Goal: Task Accomplishment & Management: Manage account settings

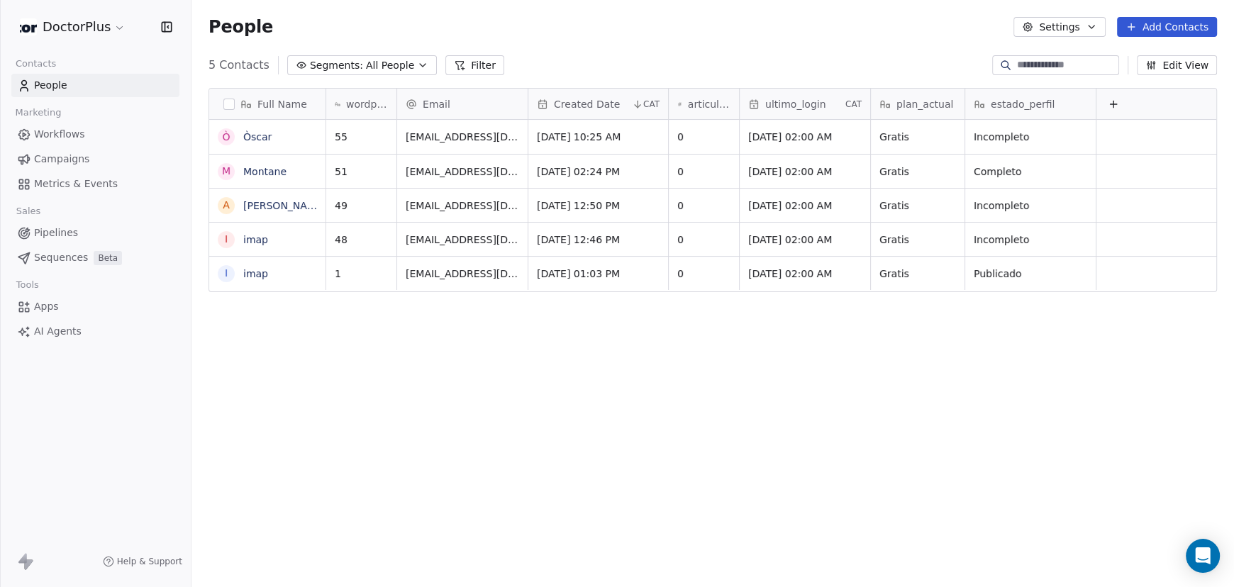
scroll to position [506, 1031]
click at [1010, 105] on span "estado_perfil" at bounding box center [1023, 104] width 64 height 14
click at [1008, 104] on html "DoctorPlus Contacts People Marketing Workflows Campaigns Metrics & Events Sales…" at bounding box center [617, 293] width 1234 height 587
click at [431, 102] on span "Email" at bounding box center [437, 104] width 28 height 14
click at [467, 62] on html "DoctorPlus Contacts People Marketing Workflows Campaigns Metrics & Events Sales…" at bounding box center [617, 293] width 1234 height 587
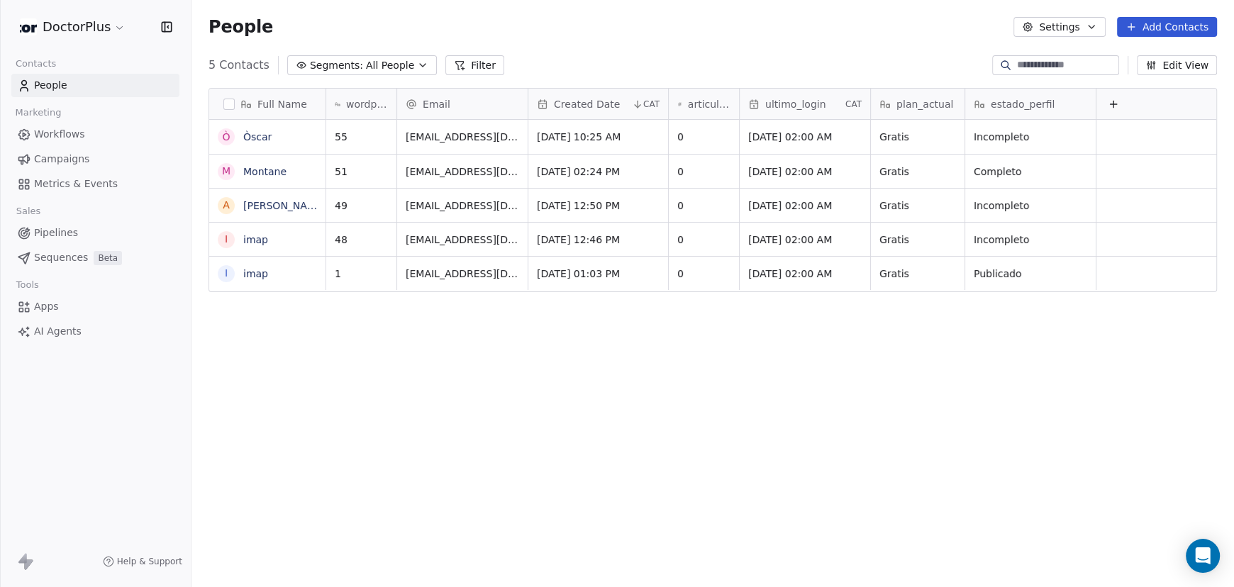
click at [1169, 65] on button "Edit View" at bounding box center [1177, 65] width 80 height 20
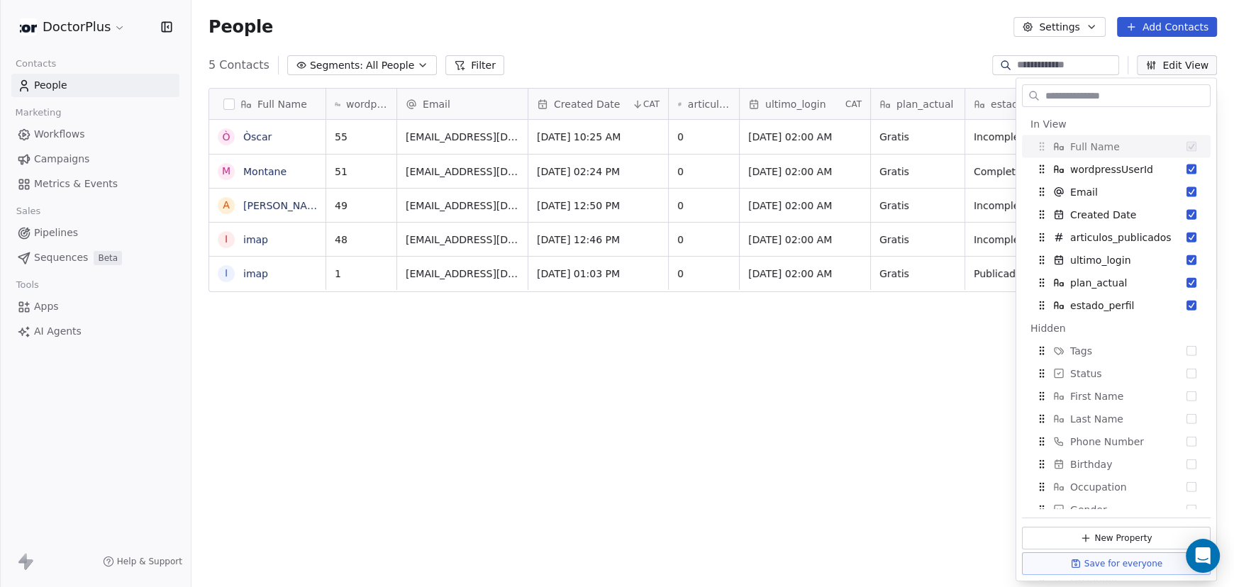
click at [817, 62] on div "5 Contacts Segments: All People Filter Edit View" at bounding box center [712, 65] width 1042 height 23
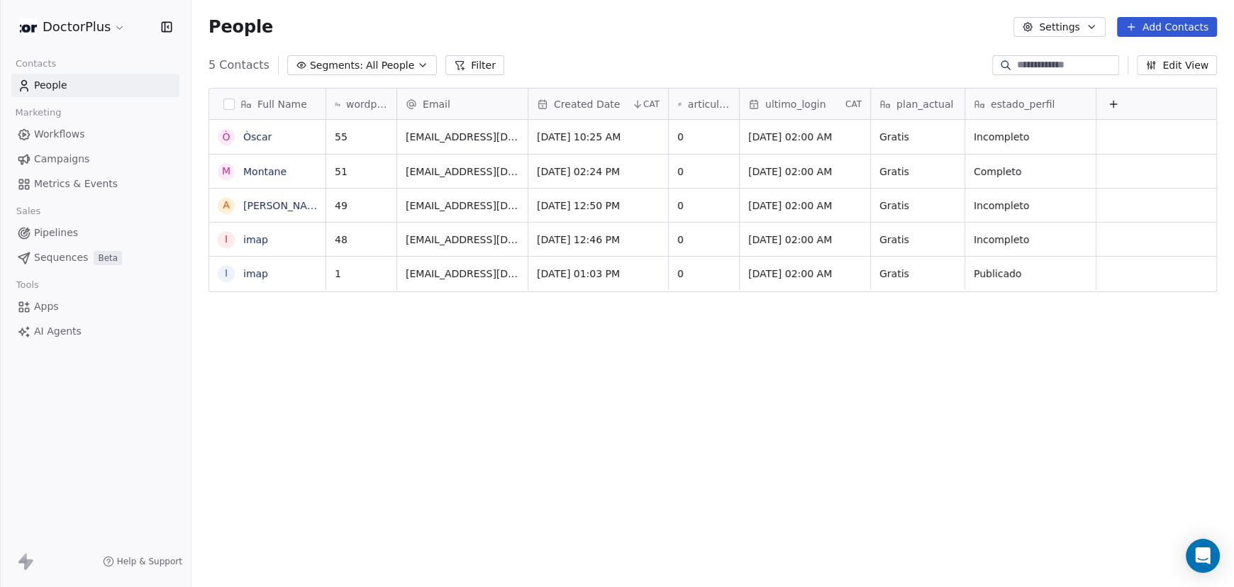
click at [459, 67] on button "Filter" at bounding box center [474, 65] width 59 height 20
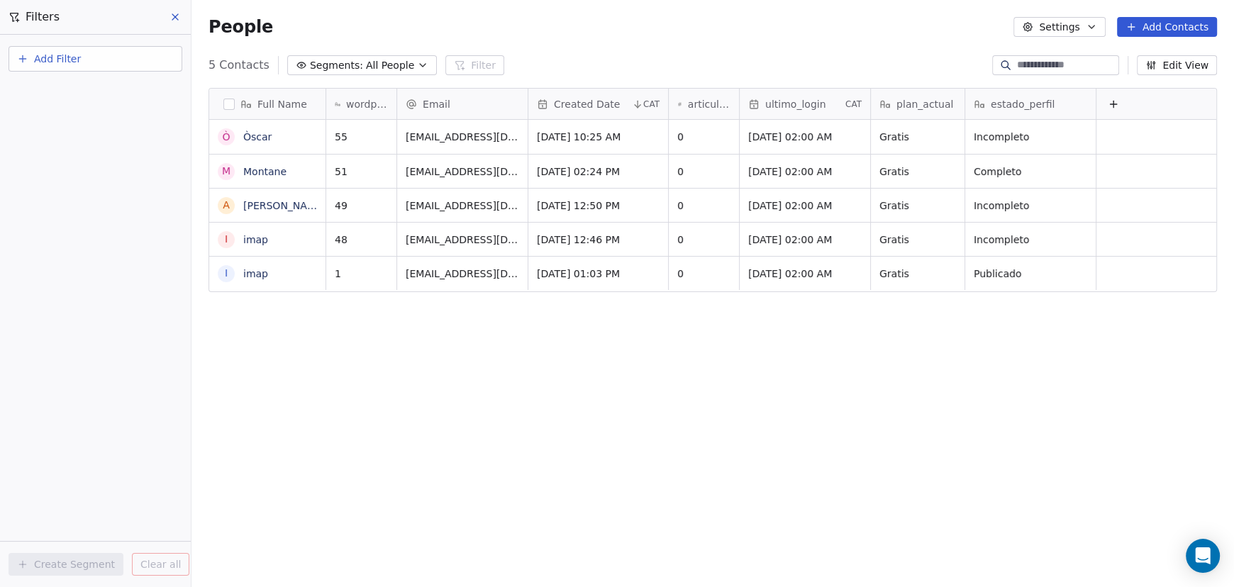
click at [104, 63] on button "Add Filter" at bounding box center [96, 59] width 174 height 26
click at [82, 94] on span "Contact properties" at bounding box center [69, 92] width 92 height 15
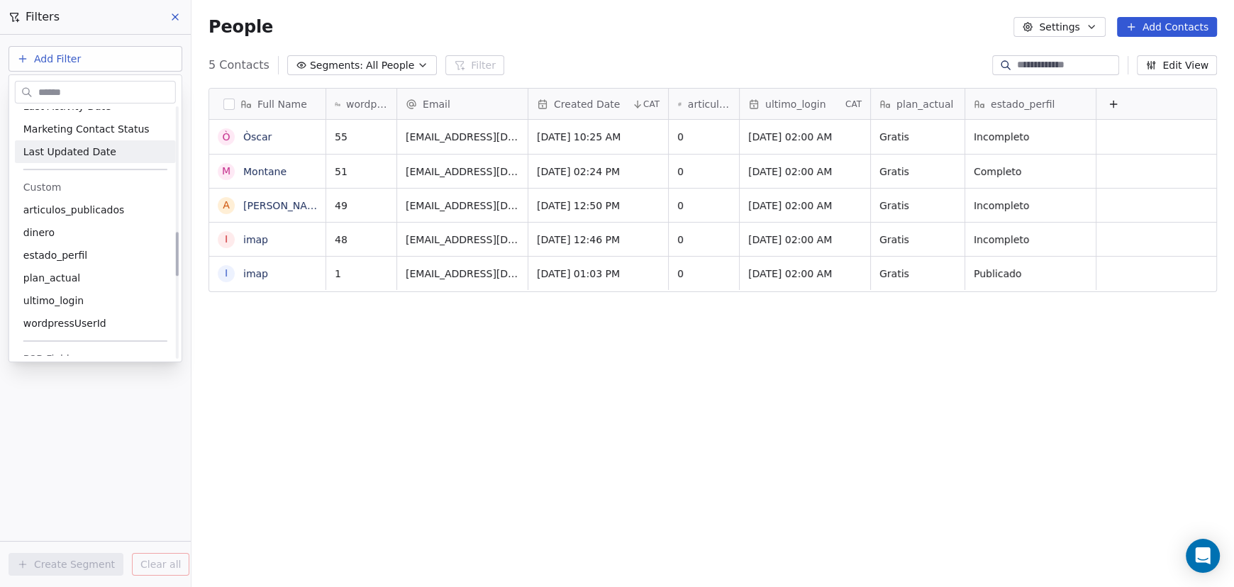
scroll to position [708, 0]
click at [78, 255] on span "estado_perfil" at bounding box center [55, 254] width 64 height 14
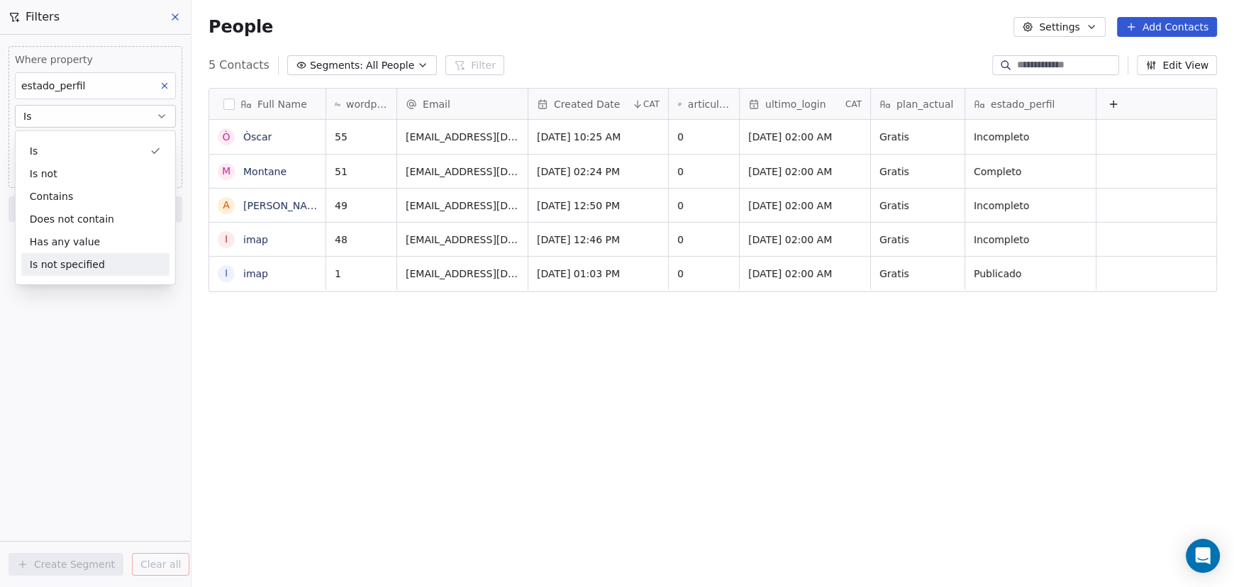
click at [68, 313] on div "Where property estado_perfil Is Add filter to this group Add another filter Cre…" at bounding box center [95, 311] width 191 height 552
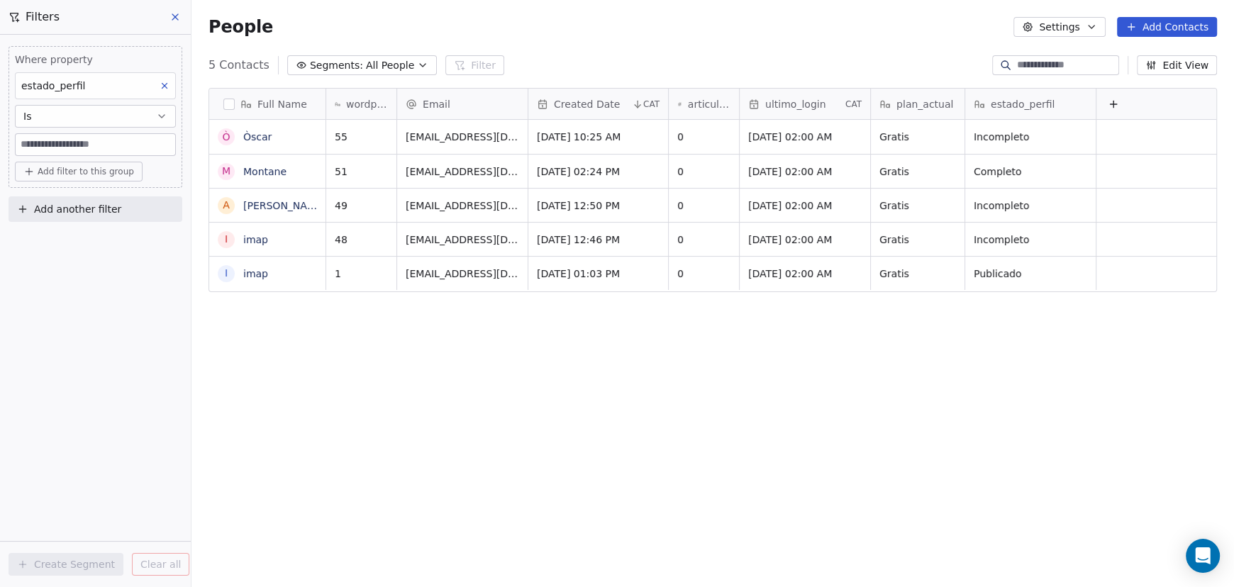
click at [57, 147] on input at bounding box center [96, 144] width 160 height 21
type input "********"
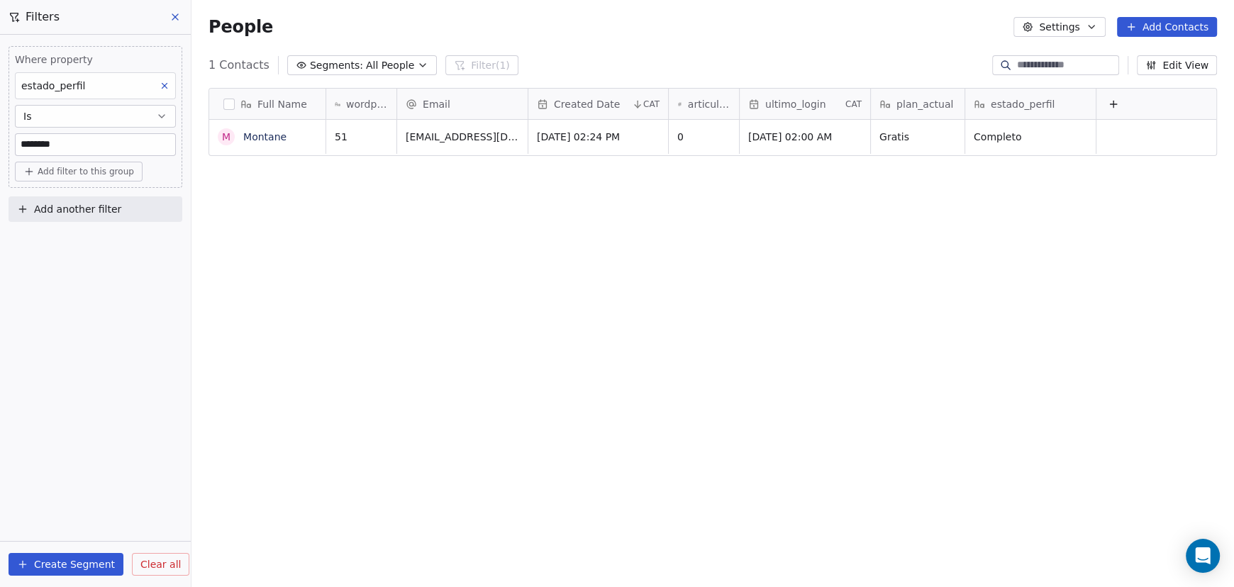
scroll to position [506, 1031]
click at [65, 563] on button "Create Segment" at bounding box center [66, 564] width 115 height 23
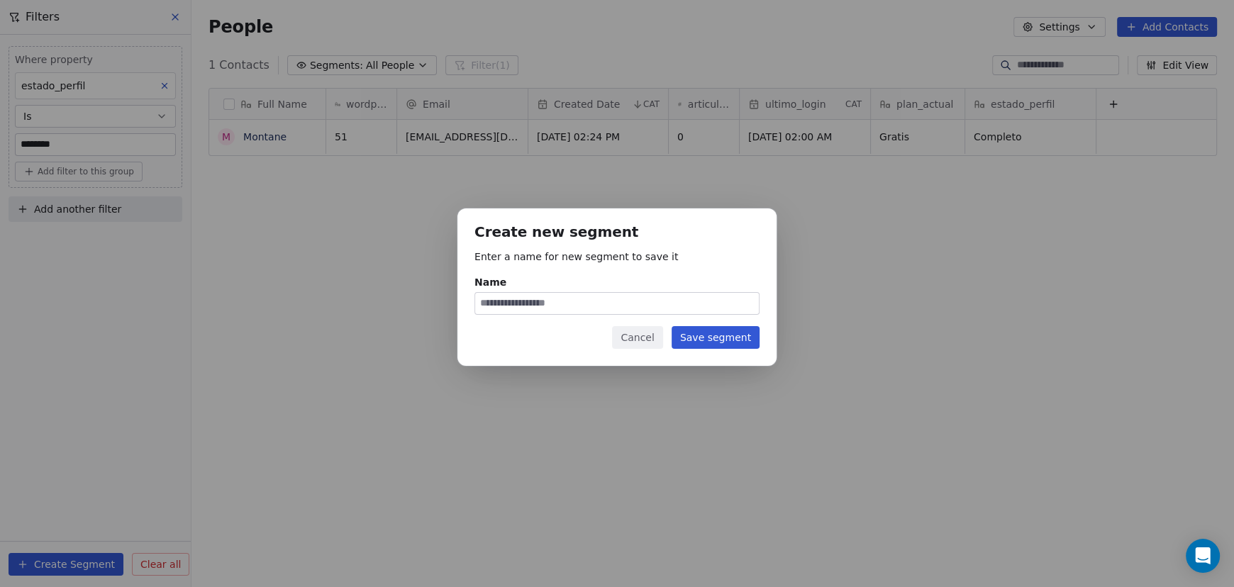
click at [525, 304] on input "Name" at bounding box center [617, 303] width 284 height 21
drag, startPoint x: 565, startPoint y: 302, endPoint x: 416, endPoint y: 300, distance: 148.9
click at [416, 300] on div "**********" at bounding box center [617, 293] width 1234 height 215
type input "**********"
click at [711, 337] on button "Save segment" at bounding box center [716, 337] width 88 height 23
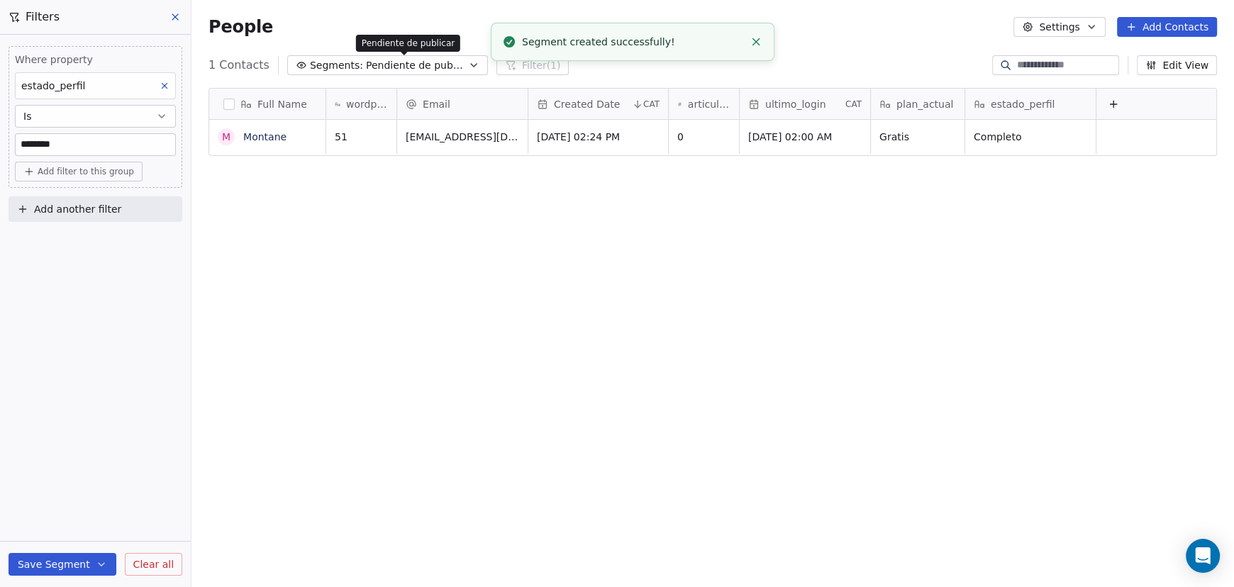
click at [440, 63] on span "Pendiente de publicar" at bounding box center [415, 65] width 99 height 15
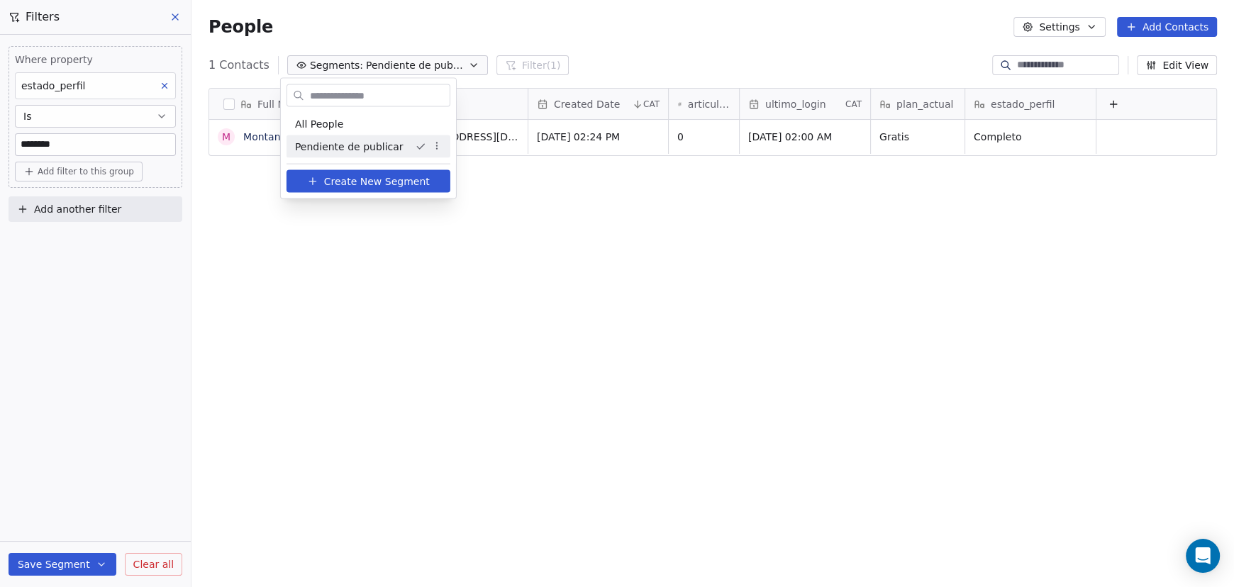
click at [415, 144] on icon "Suggestions" at bounding box center [420, 146] width 11 height 11
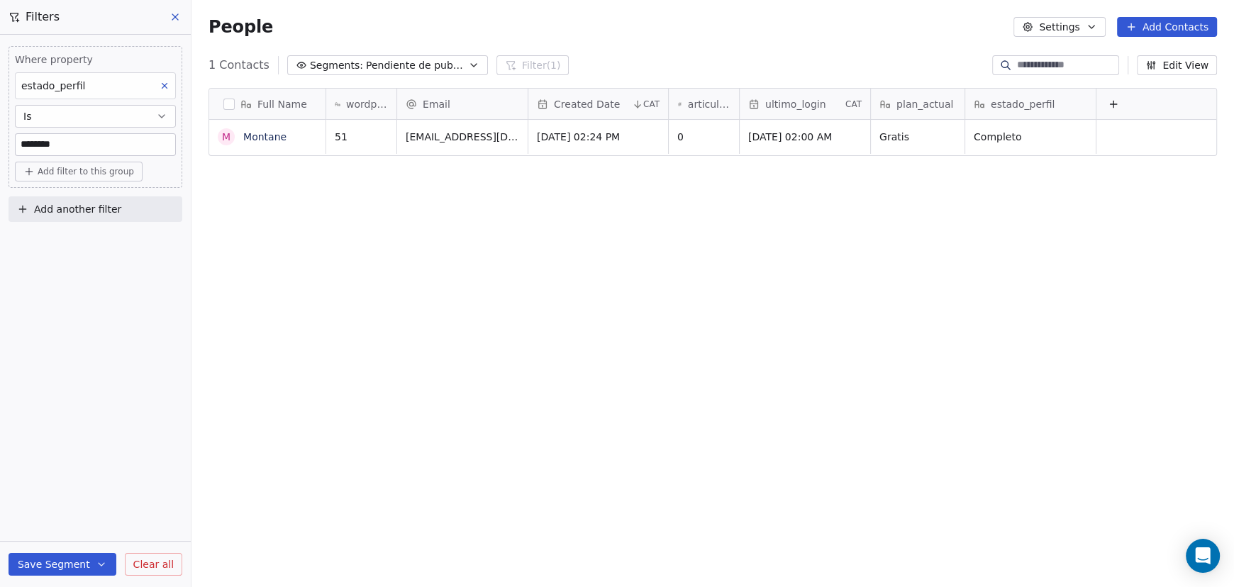
click at [443, 65] on span "Pendiente de publicar" at bounding box center [415, 65] width 99 height 15
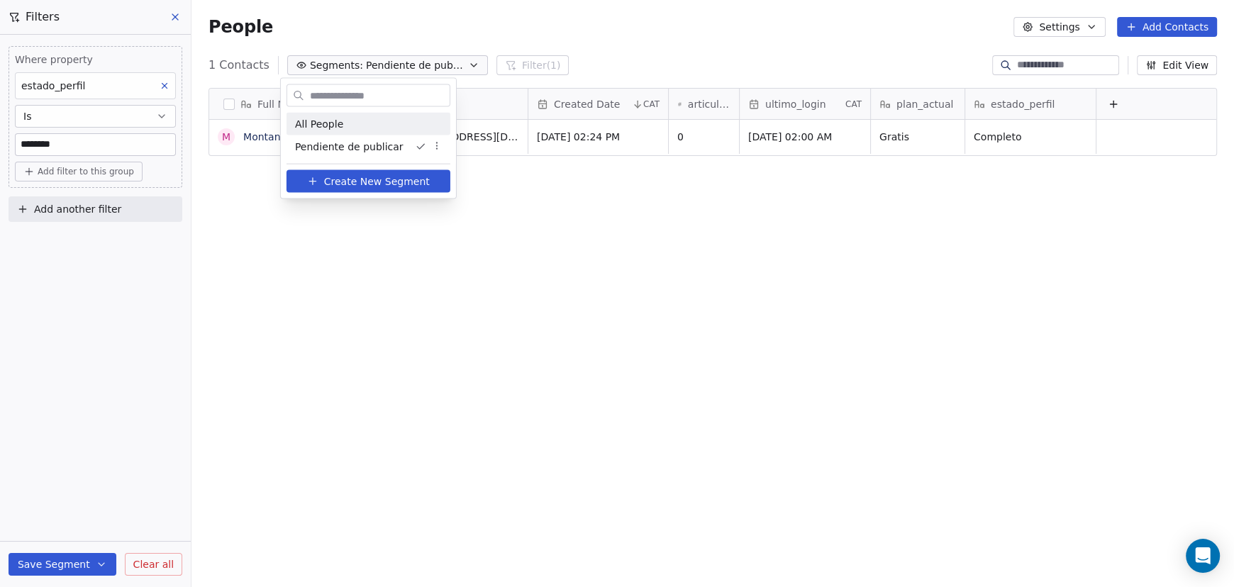
click at [333, 123] on span "All People" at bounding box center [319, 123] width 48 height 15
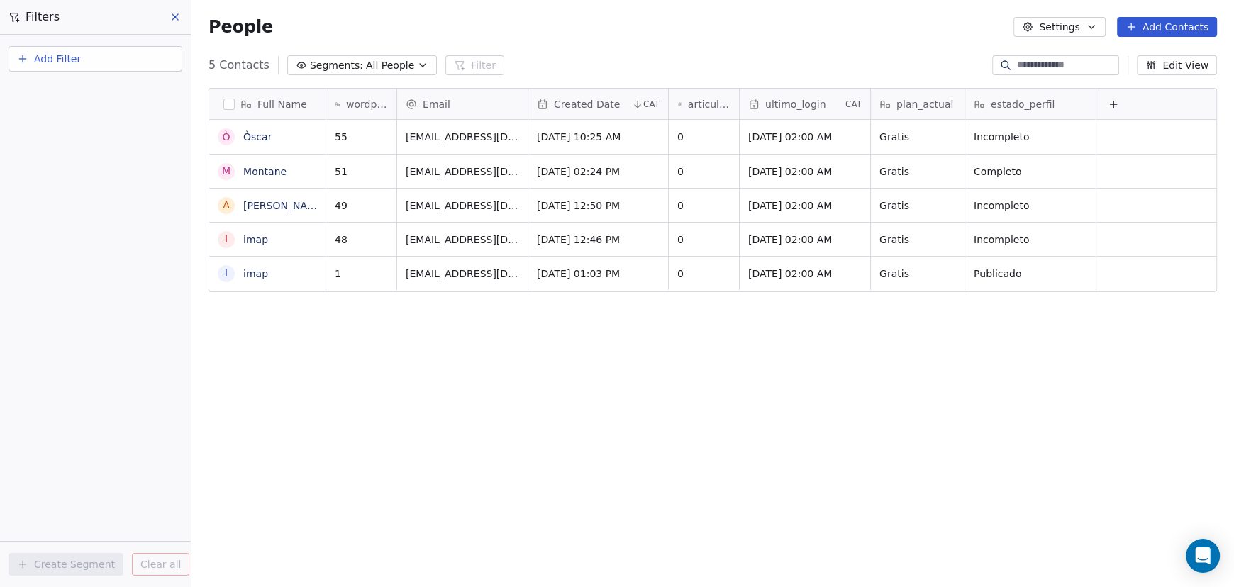
click at [393, 74] on button "Segments: All People" at bounding box center [362, 65] width 150 height 20
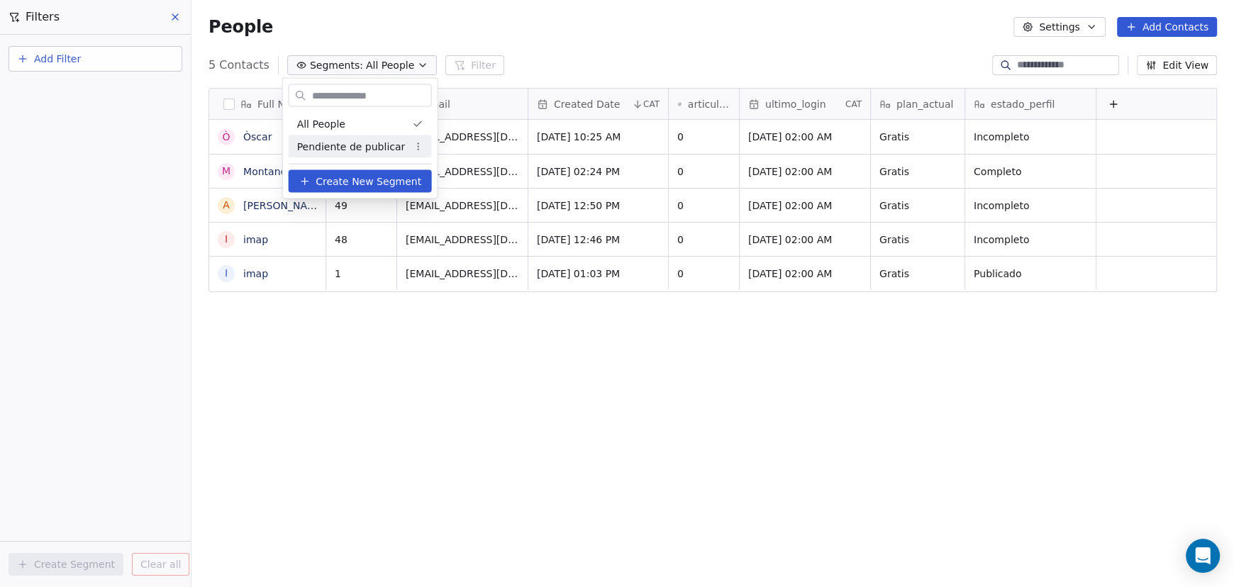
click at [357, 149] on span "Pendiente de publicar" at bounding box center [351, 146] width 109 height 15
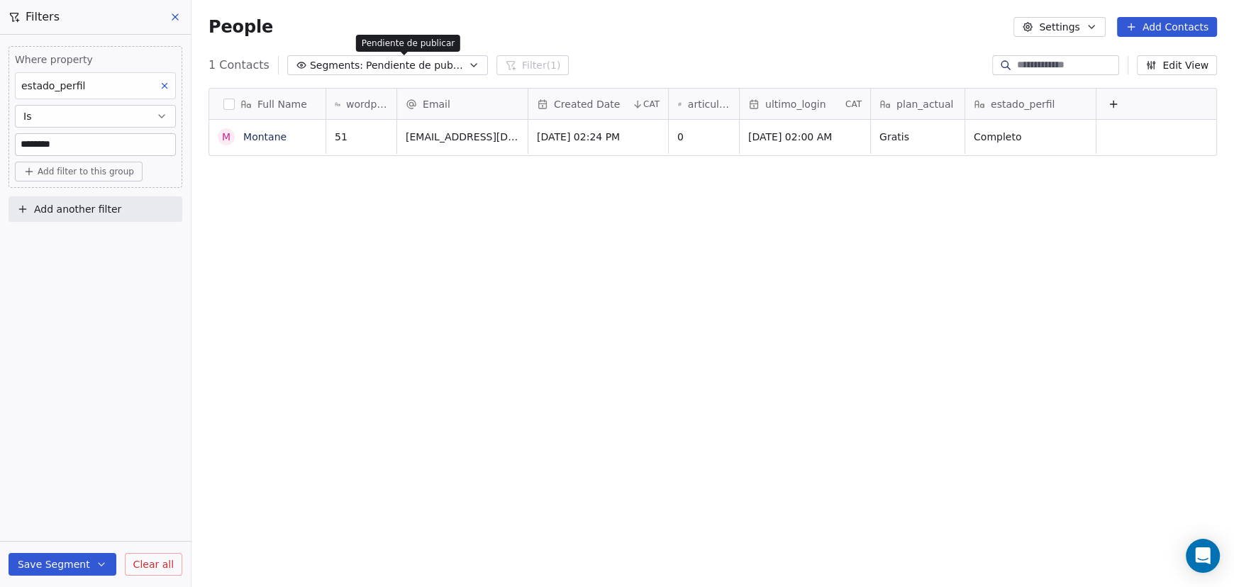
click at [396, 63] on span "Pendiente de publicar" at bounding box center [415, 65] width 99 height 15
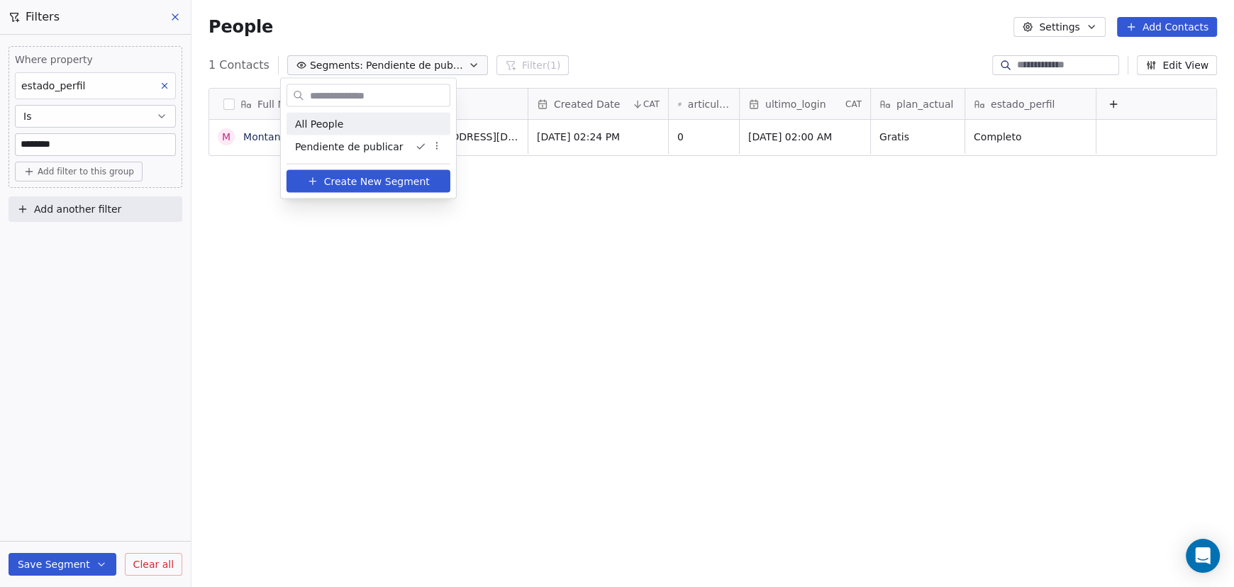
click at [338, 125] on span "All People" at bounding box center [319, 123] width 48 height 15
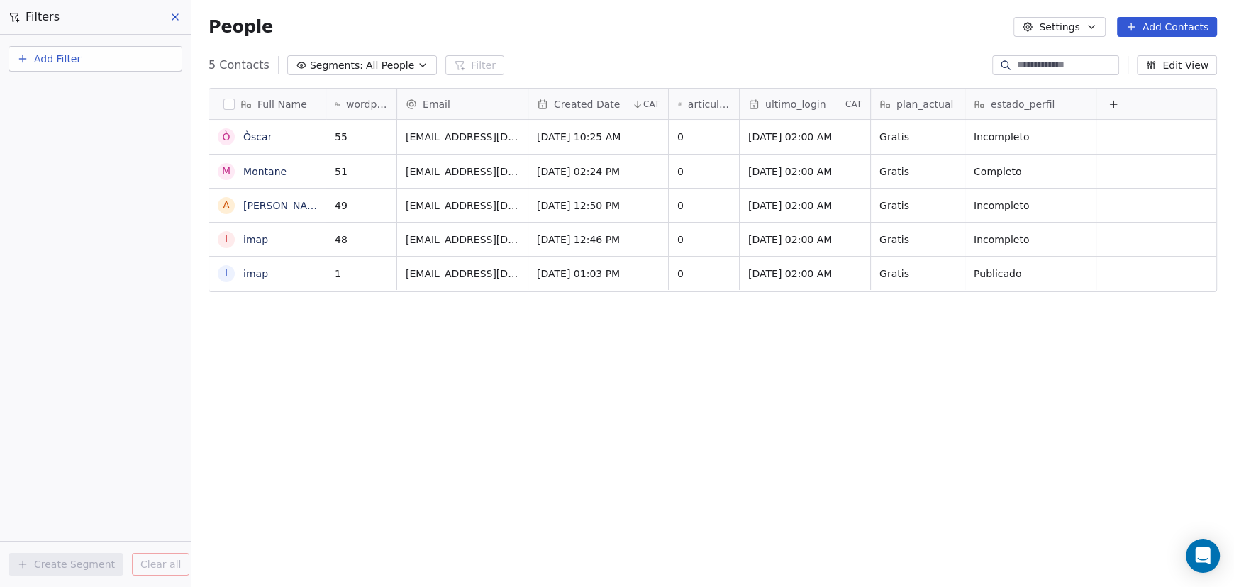
click at [340, 58] on span "Segments:" at bounding box center [336, 65] width 53 height 15
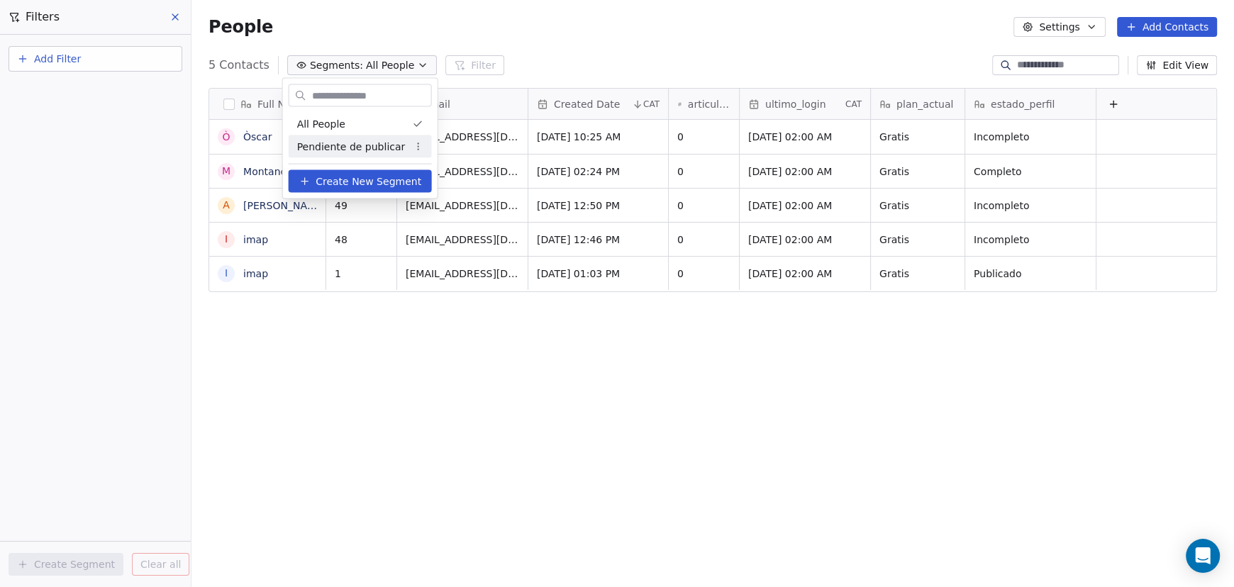
click at [345, 145] on span "Pendiente de publicar" at bounding box center [351, 146] width 109 height 15
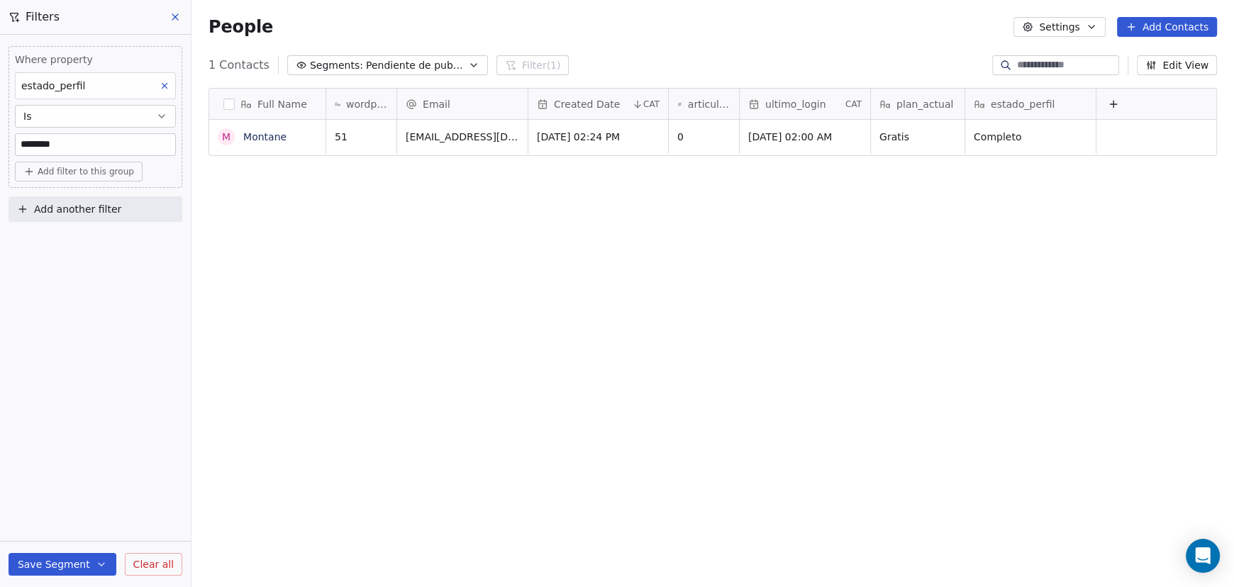
click at [347, 62] on span "Segments:" at bounding box center [336, 65] width 53 height 15
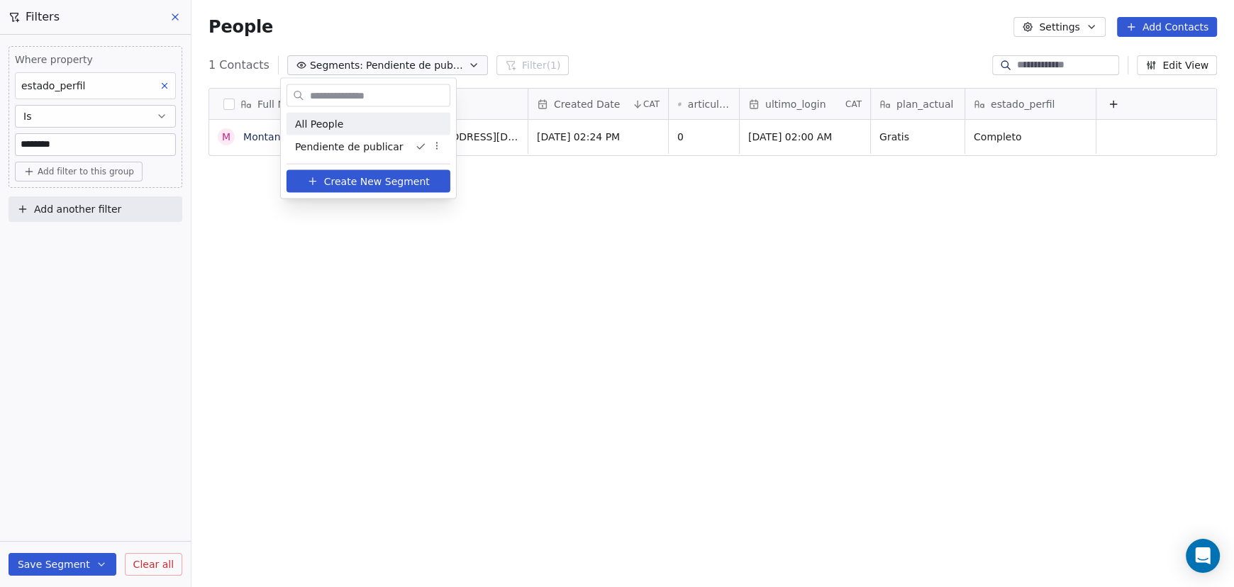
click at [326, 123] on span "All People" at bounding box center [319, 123] width 48 height 15
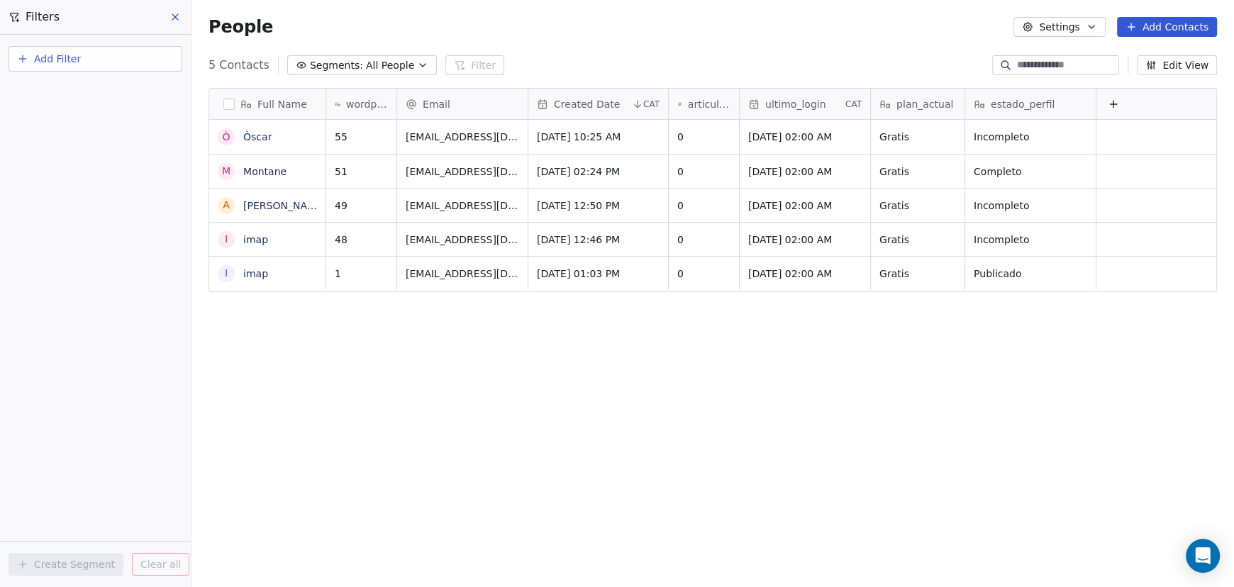
click at [177, 18] on icon at bounding box center [175, 17] width 6 height 6
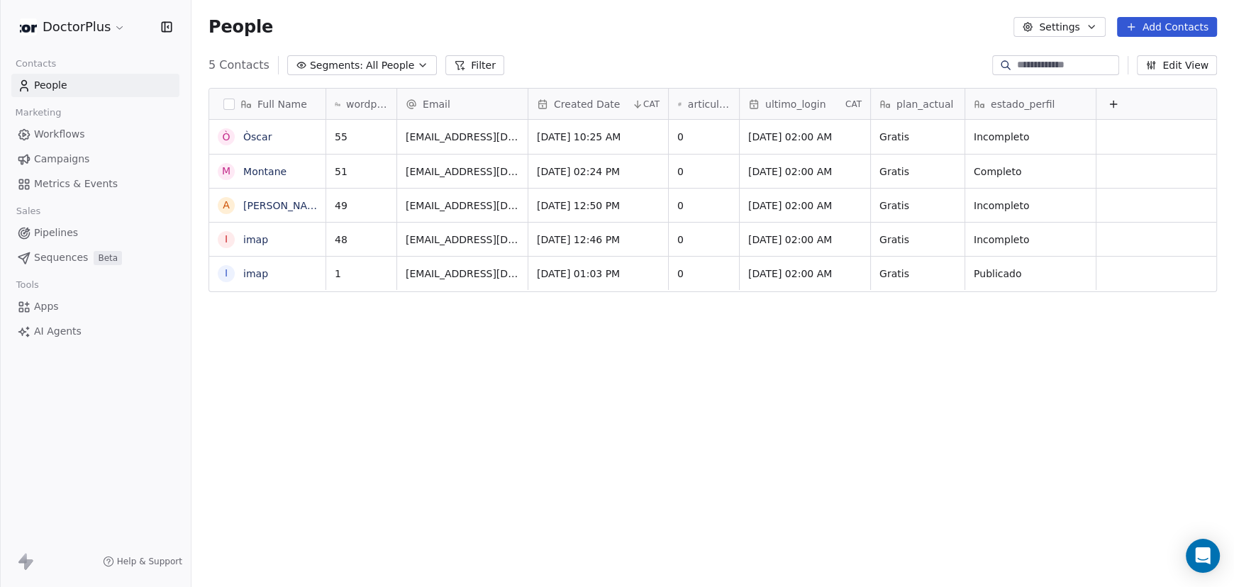
click at [56, 234] on span "Pipelines" at bounding box center [56, 233] width 44 height 15
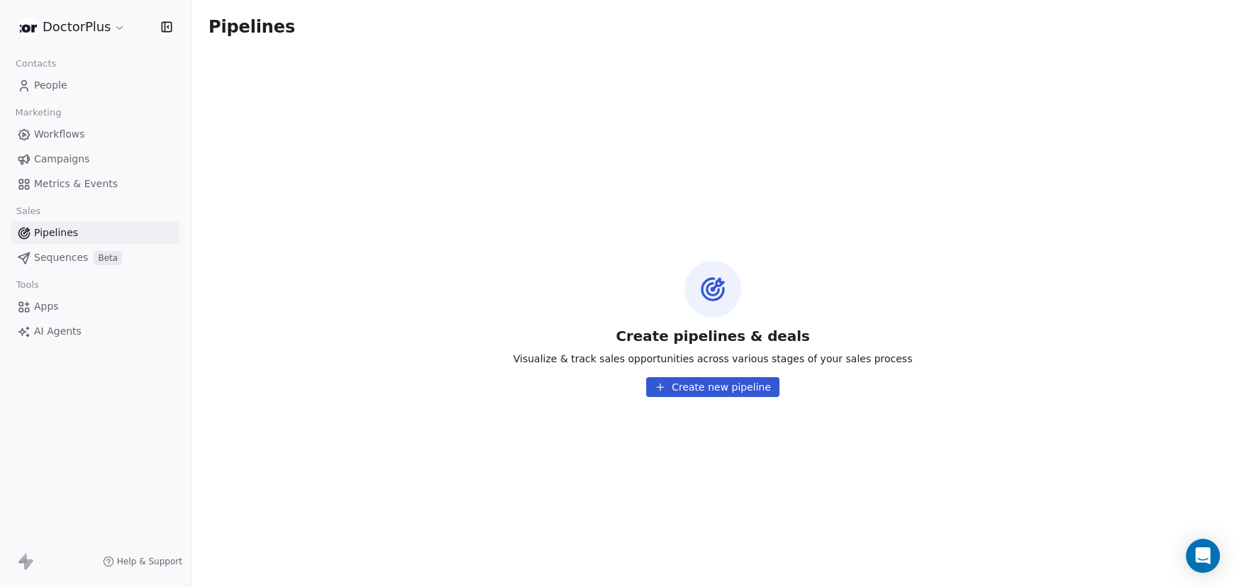
click at [50, 85] on span "People" at bounding box center [50, 85] width 33 height 15
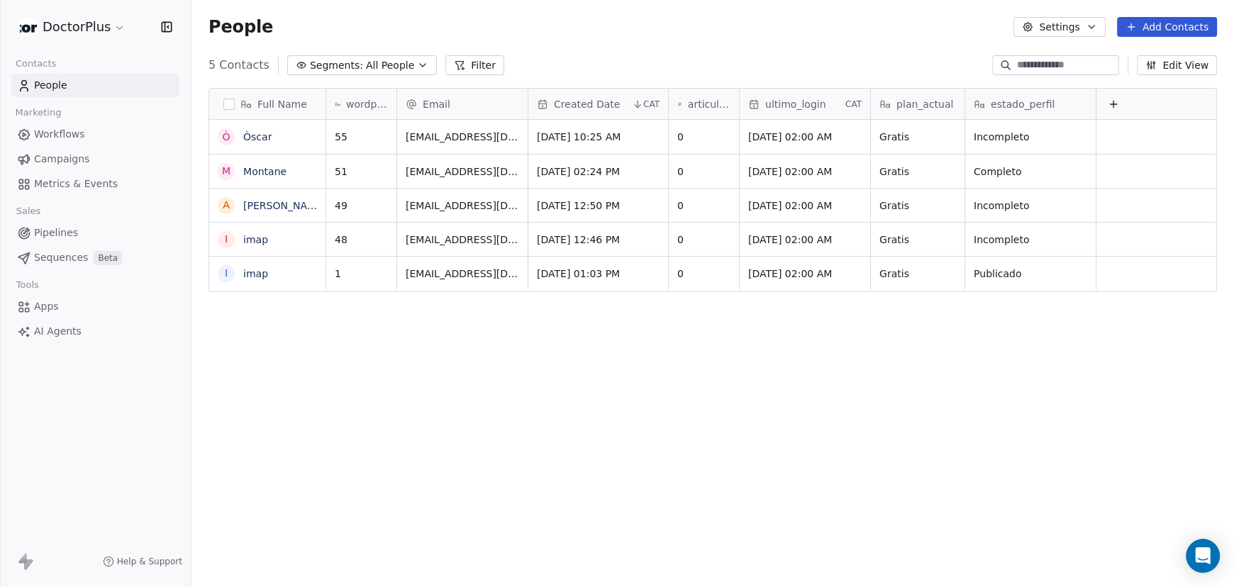
scroll to position [506, 1031]
click at [48, 135] on span "Workflows" at bounding box center [59, 134] width 51 height 15
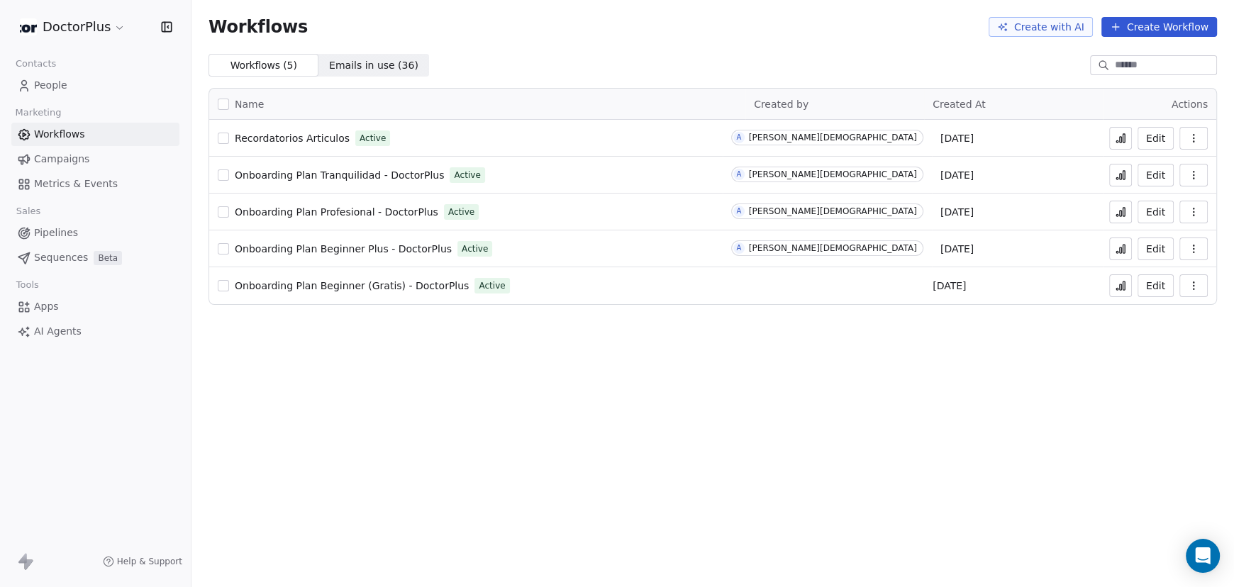
click at [53, 157] on span "Campaigns" at bounding box center [61, 159] width 55 height 15
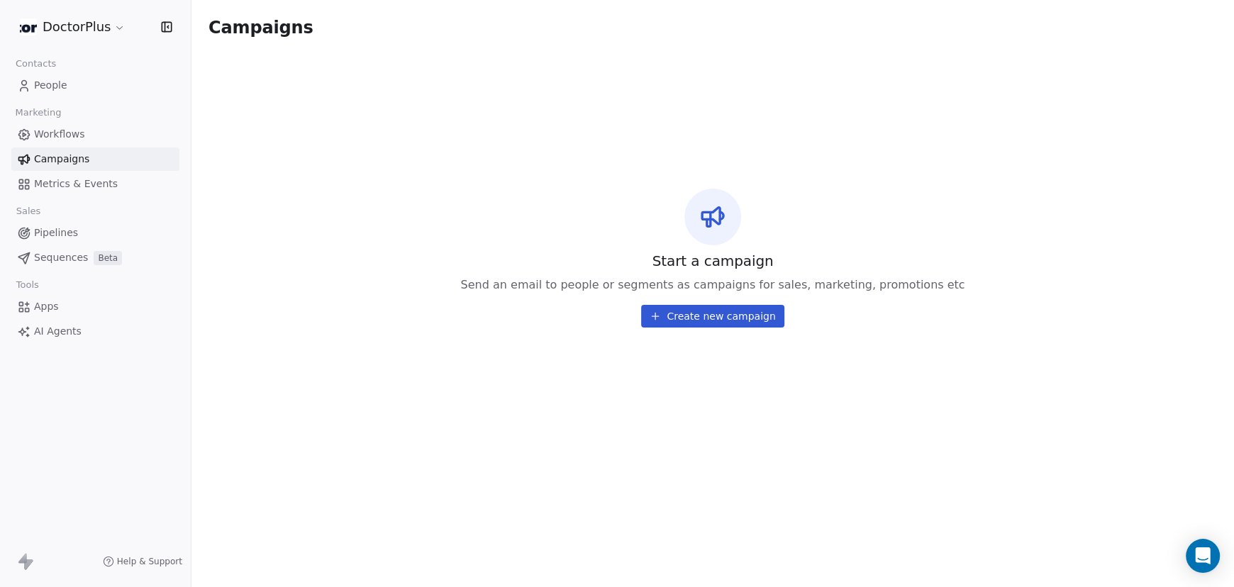
click at [54, 186] on span "Metrics & Events" at bounding box center [76, 184] width 84 height 15
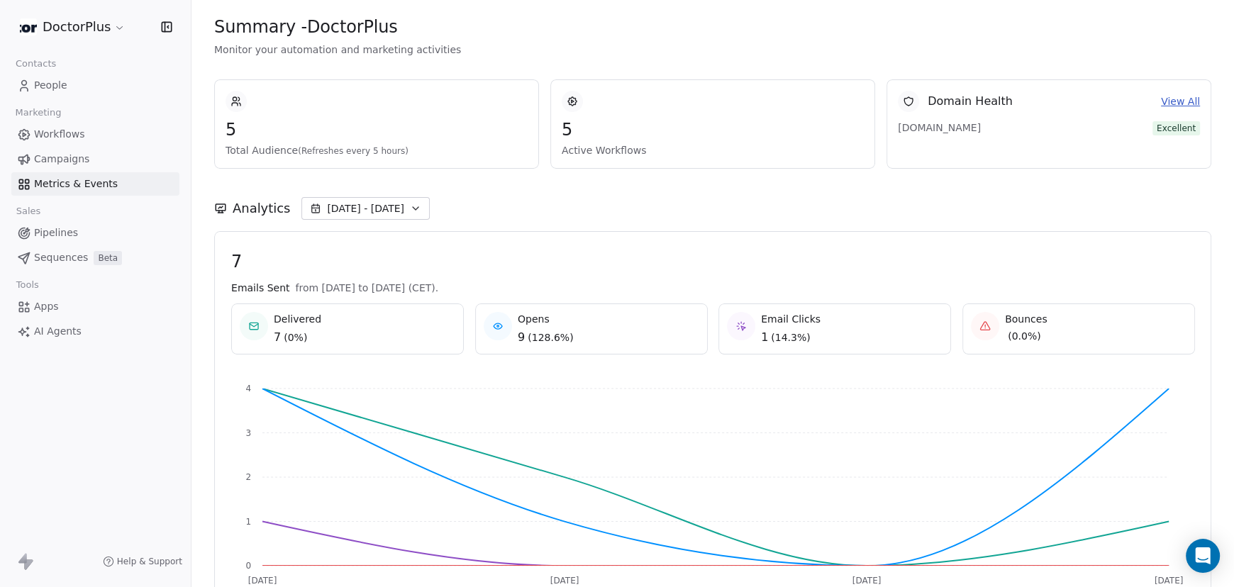
click at [58, 135] on span "Workflows" at bounding box center [59, 134] width 51 height 15
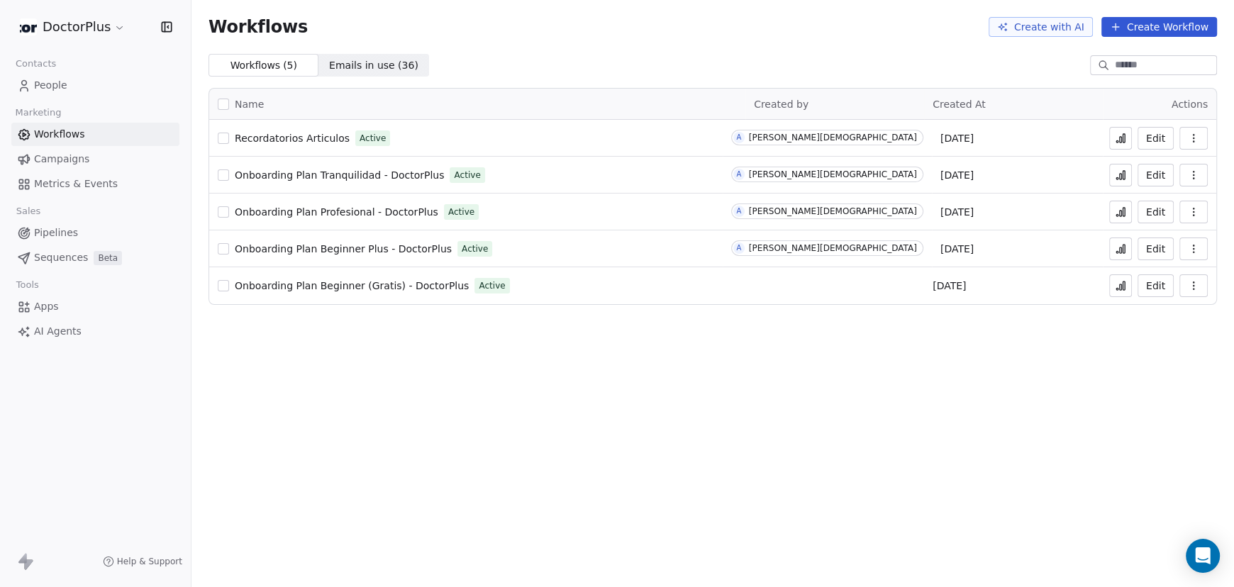
click at [56, 159] on span "Campaigns" at bounding box center [61, 159] width 55 height 15
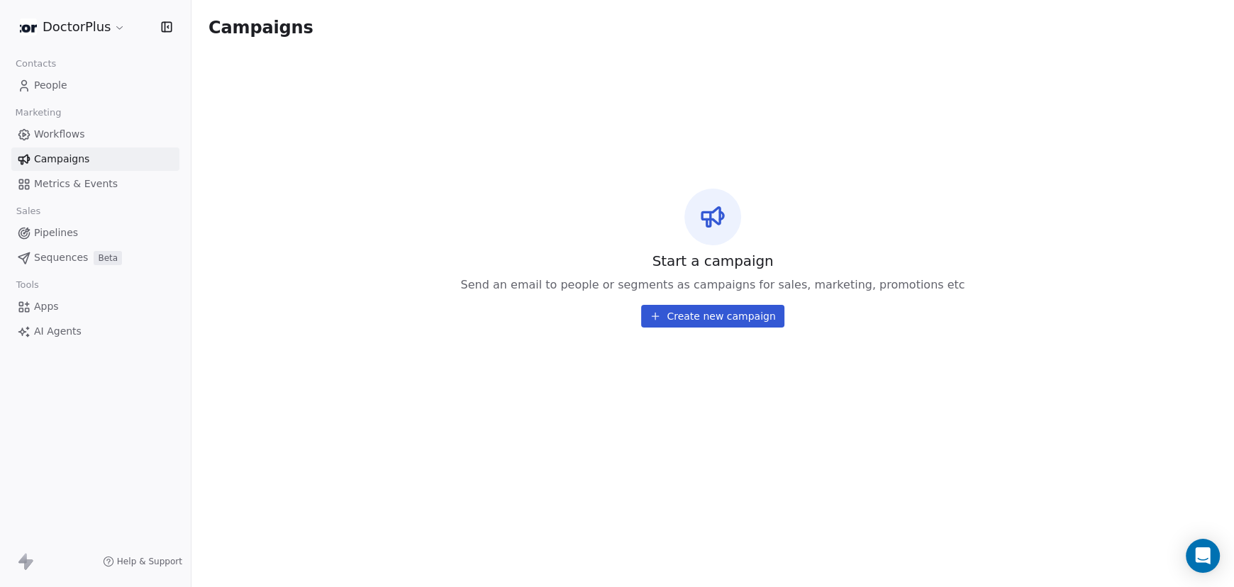
click at [45, 307] on span "Apps" at bounding box center [46, 306] width 25 height 15
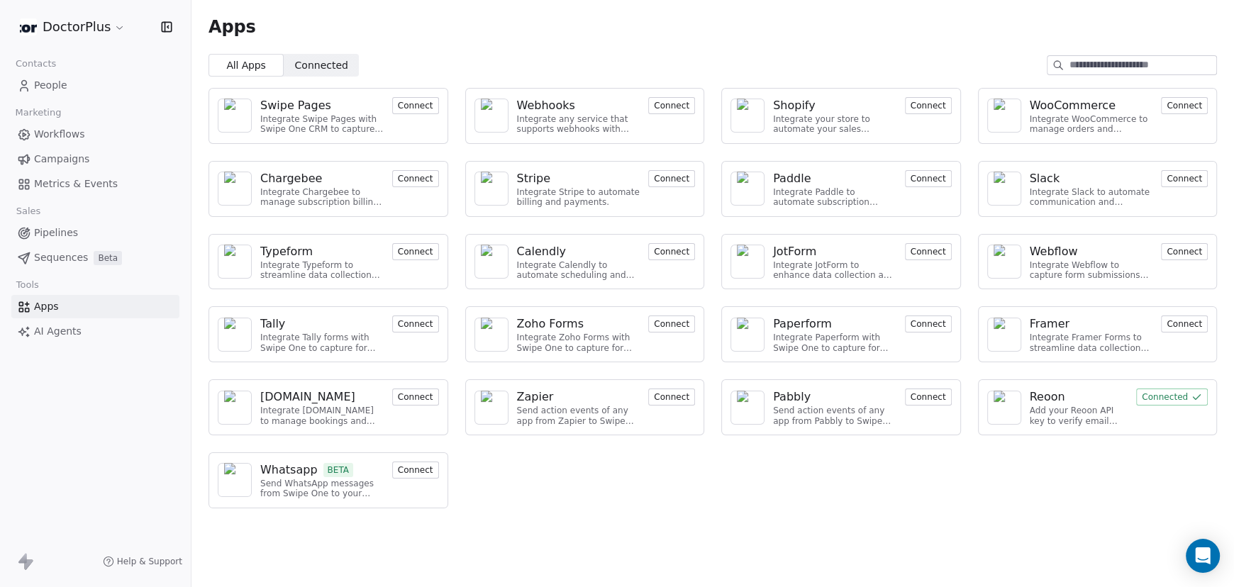
click at [48, 86] on span "People" at bounding box center [50, 85] width 33 height 15
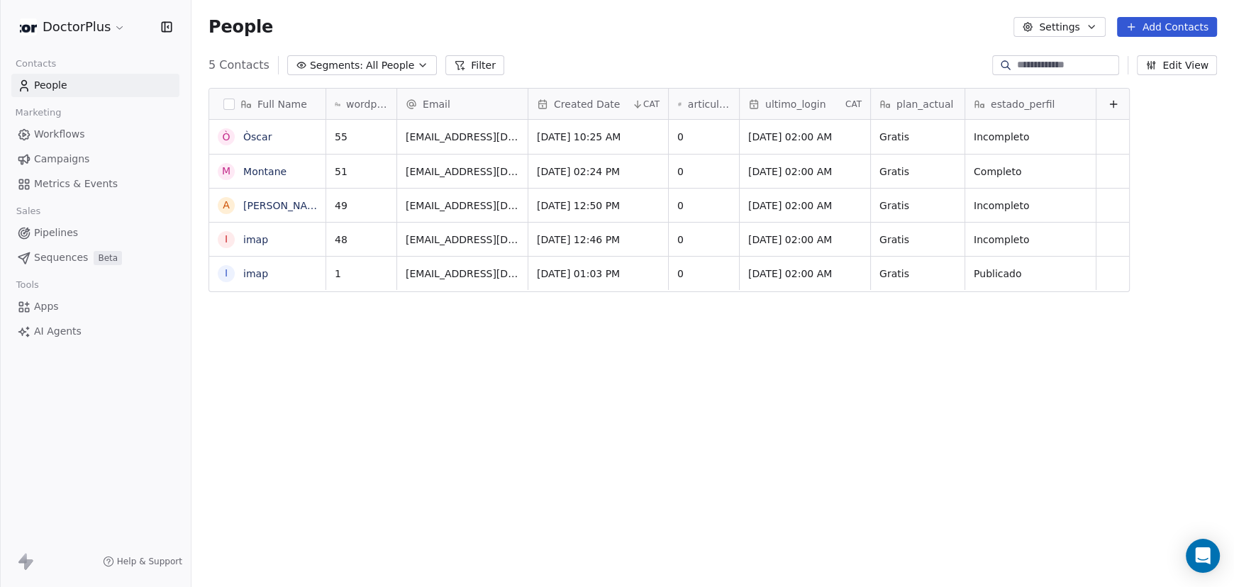
scroll to position [506, 1031]
click at [262, 171] on link "Montane" at bounding box center [264, 171] width 43 height 11
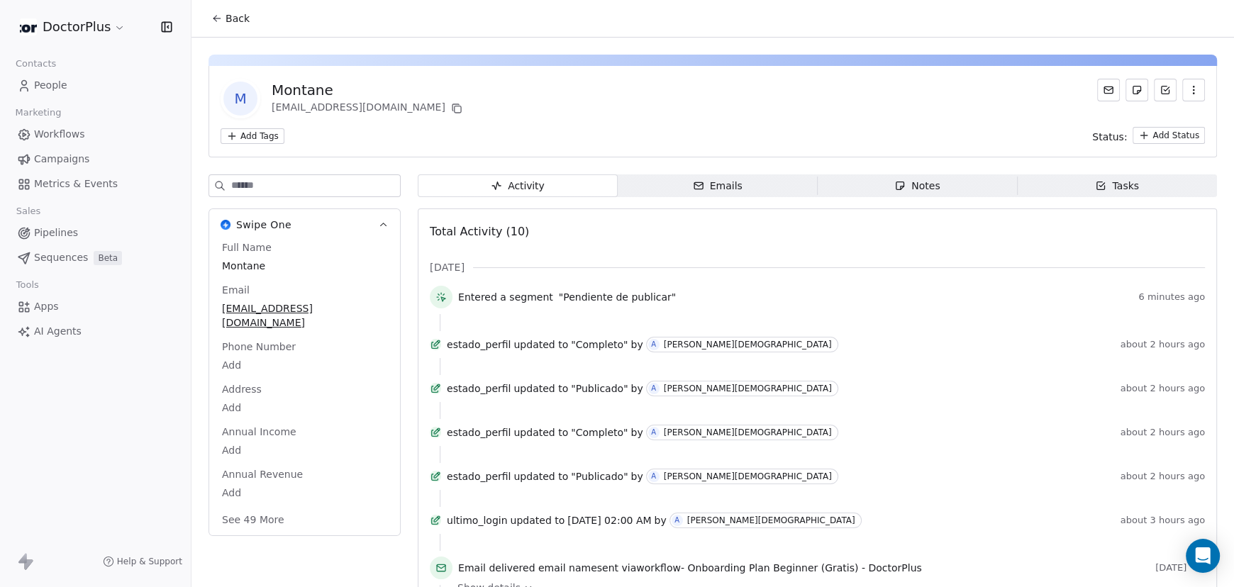
click at [699, 188] on icon "button" at bounding box center [698, 185] width 11 height 11
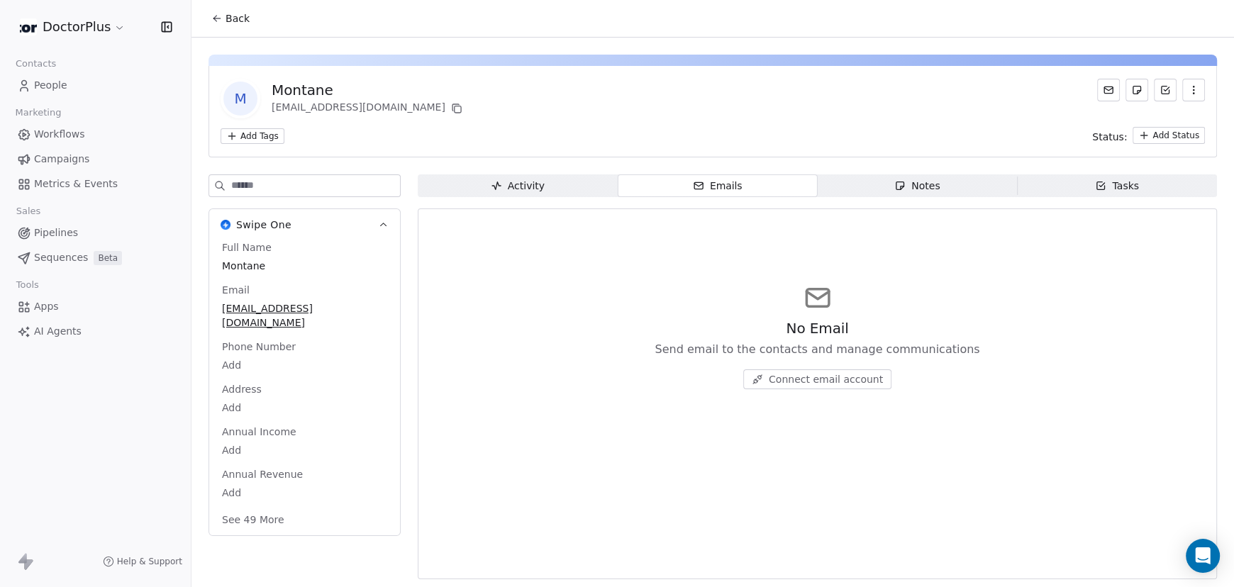
click at [813, 382] on span "Connect email account" at bounding box center [826, 379] width 114 height 14
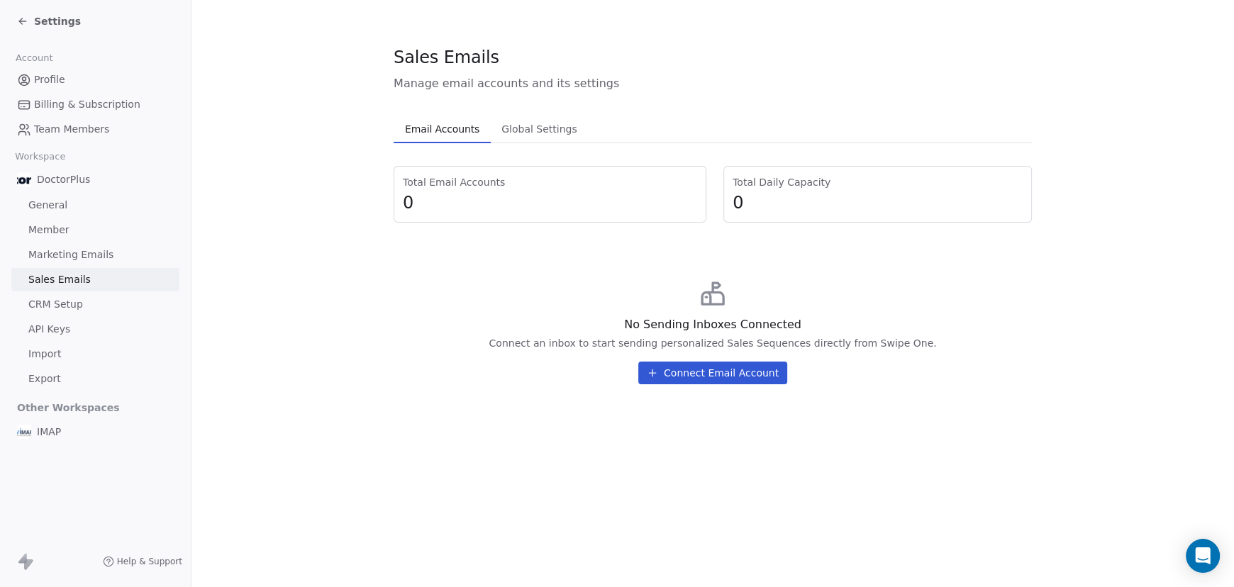
click at [711, 368] on button "Connect Email Account" at bounding box center [712, 373] width 149 height 23
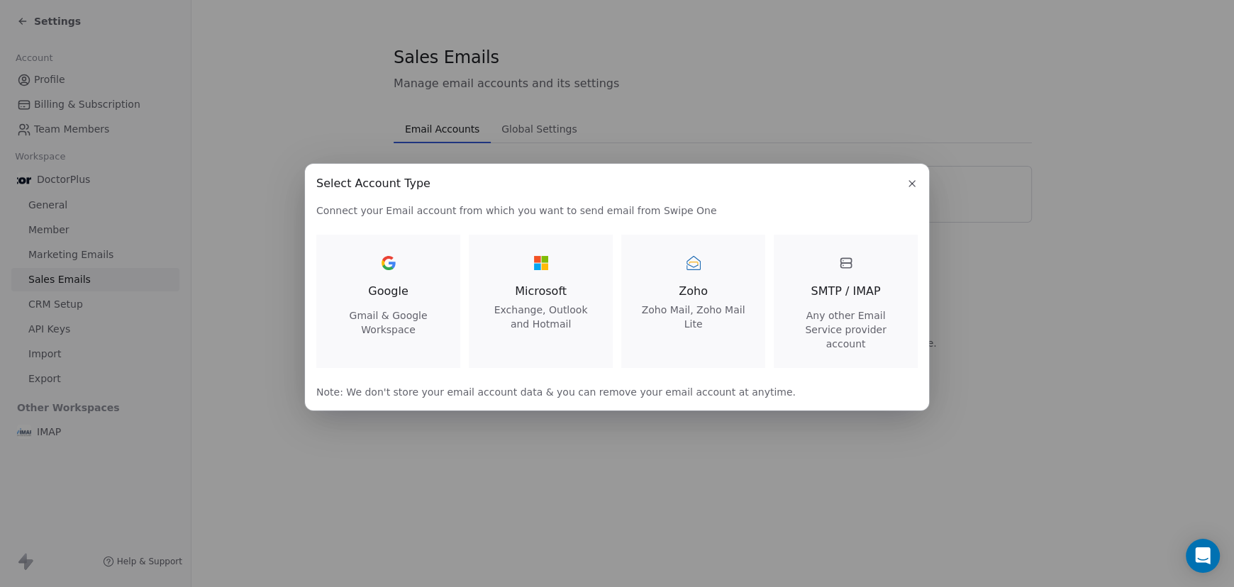
click at [853, 318] on span "Any other Email Service provider account" at bounding box center [846, 329] width 110 height 43
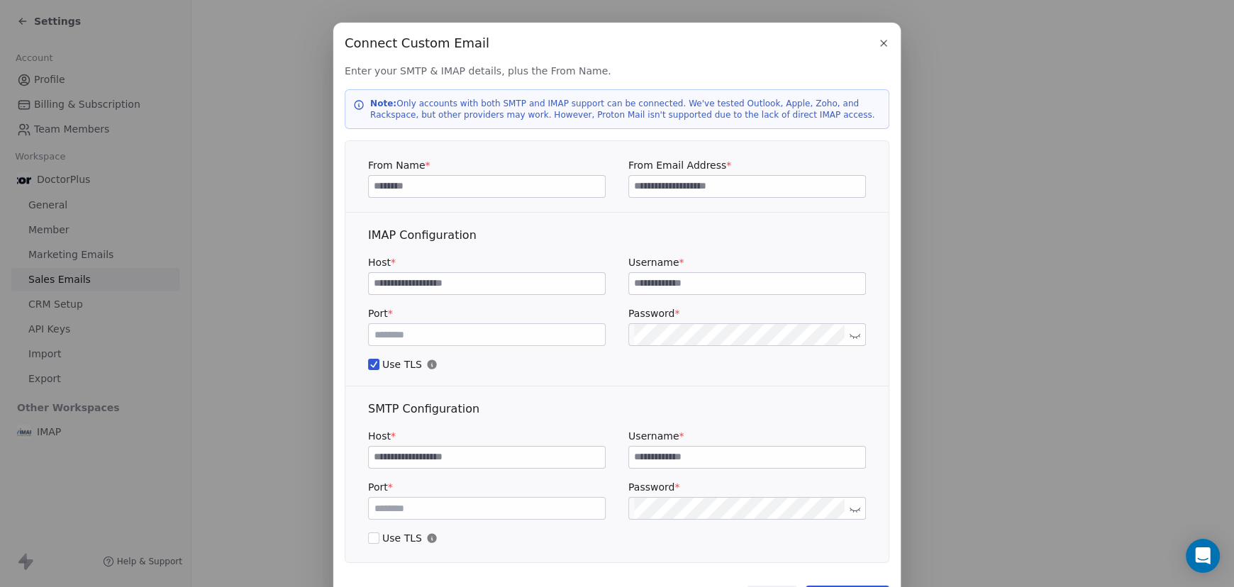
click at [504, 189] on input at bounding box center [487, 186] width 236 height 21
type input "**********"
drag, startPoint x: 647, startPoint y: 185, endPoint x: 667, endPoint y: 198, distance: 24.2
click at [647, 185] on input at bounding box center [747, 186] width 236 height 21
type input "**********"
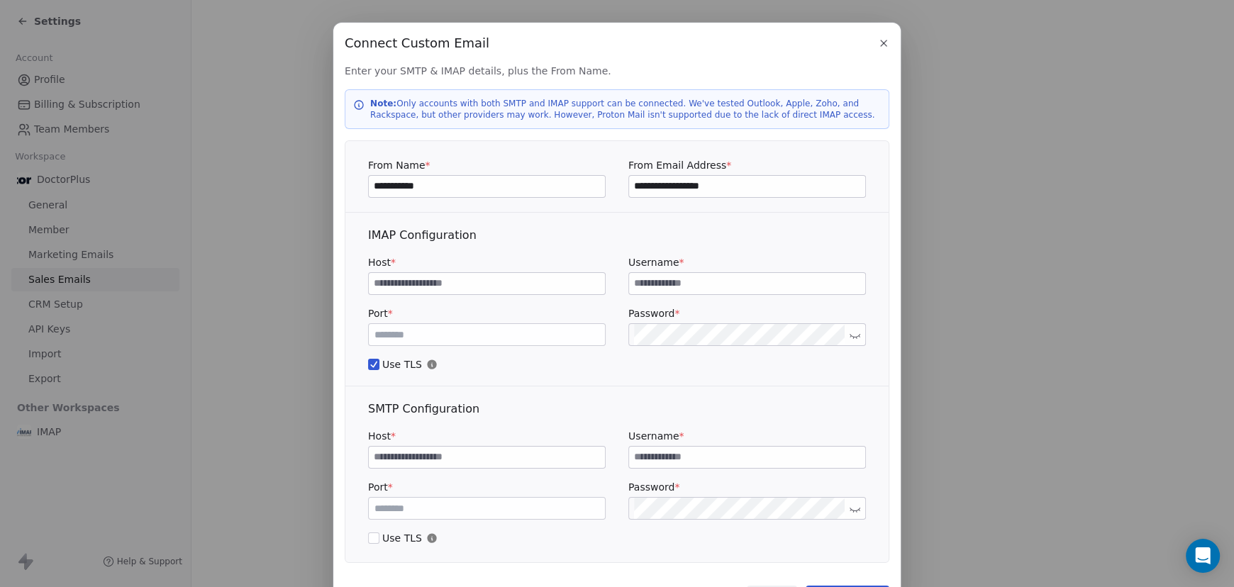
click at [465, 280] on input at bounding box center [487, 283] width 236 height 21
drag, startPoint x: 736, startPoint y: 191, endPoint x: 653, endPoint y: 190, distance: 83.0
click at [653, 190] on input "**********" at bounding box center [747, 186] width 236 height 21
drag, startPoint x: 406, startPoint y: 284, endPoint x: 420, endPoint y: 283, distance: 14.2
click at [406, 283] on input "*****" at bounding box center [487, 283] width 236 height 21
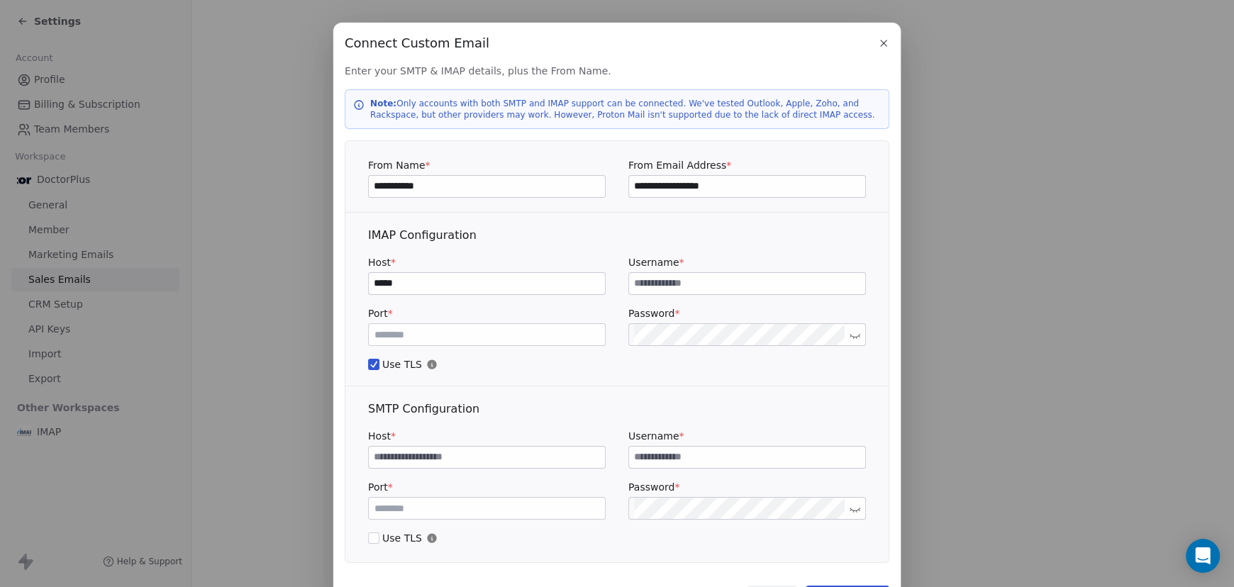
paste input "**********"
type input "**********"
click at [659, 282] on input at bounding box center [747, 283] width 236 height 21
drag, startPoint x: 496, startPoint y: 284, endPoint x: 316, endPoint y: 281, distance: 180.2
click at [316, 281] on div "**********" at bounding box center [617, 327] width 1234 height 655
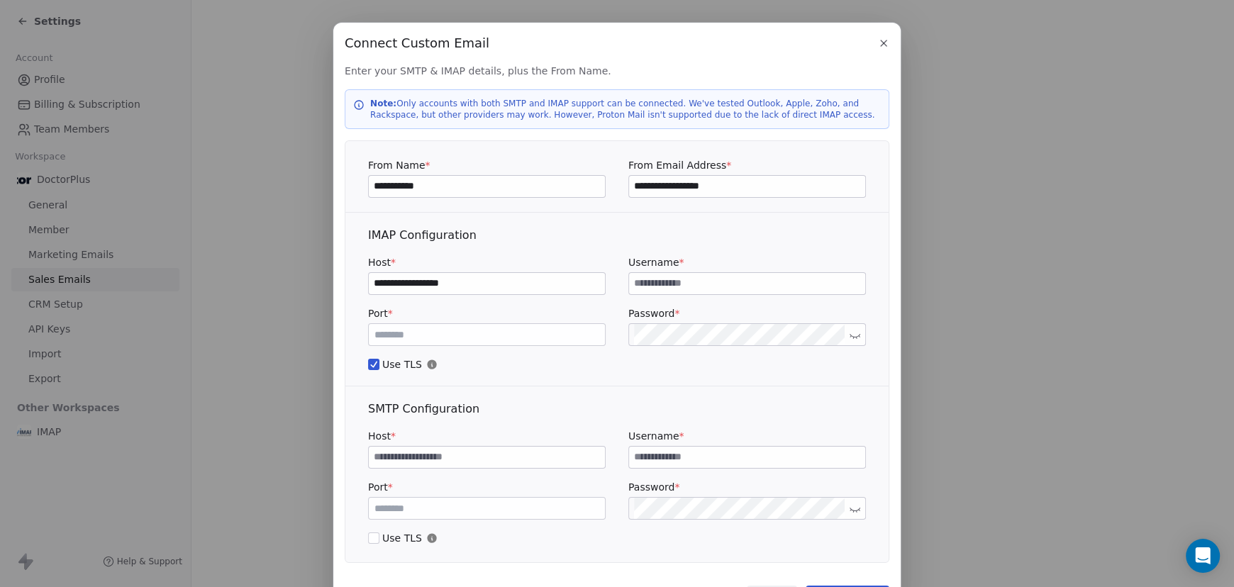
drag, startPoint x: 730, startPoint y: 179, endPoint x: 554, endPoint y: 180, distance: 176.6
click at [554, 180] on div "**********" at bounding box center [617, 178] width 498 height 40
click at [708, 282] on input at bounding box center [747, 283] width 236 height 21
paste input "**********"
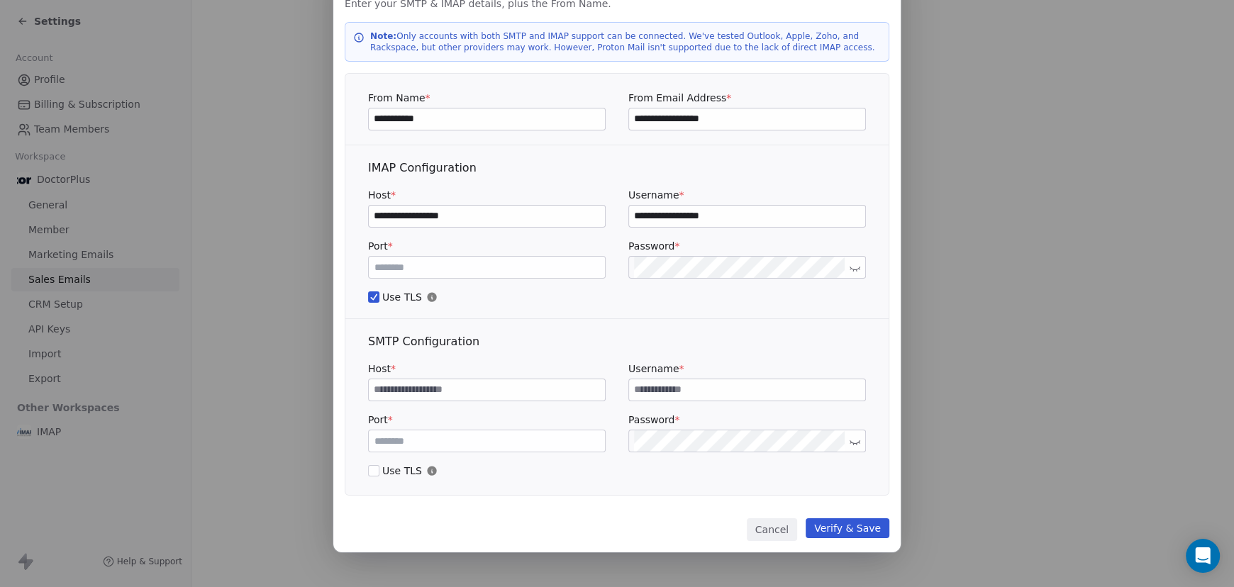
type input "**********"
click at [422, 391] on input at bounding box center [487, 389] width 236 height 21
paste input "**********"
type input "**********"
click at [656, 394] on input at bounding box center [747, 389] width 236 height 21
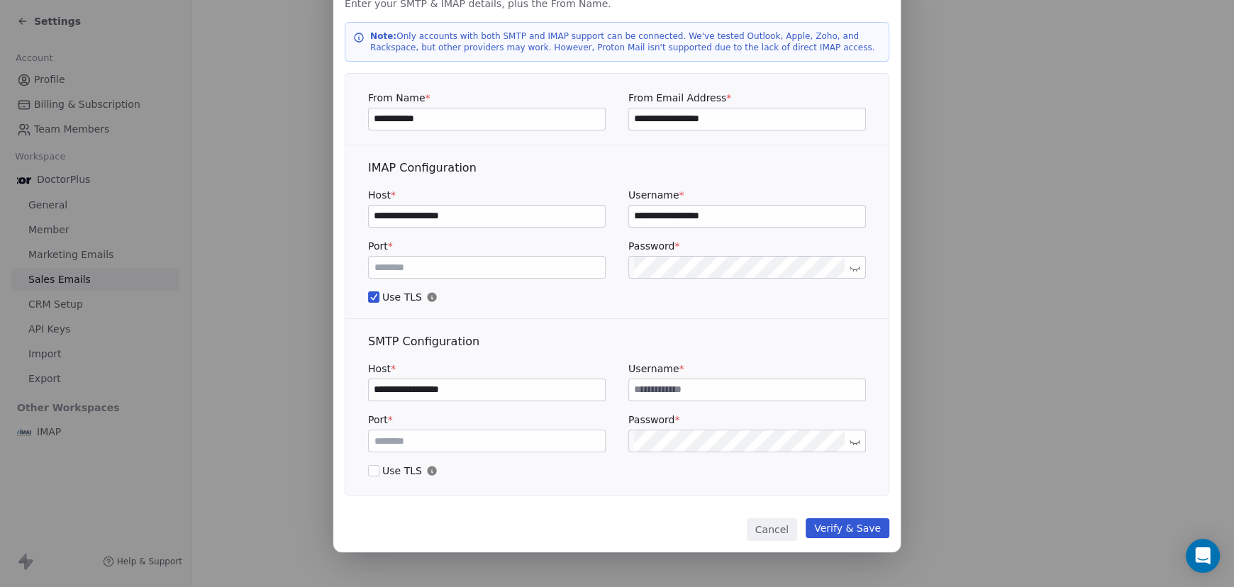
paste input "**********"
type input "**********"
click at [571, 264] on div "Port * *** Password *" at bounding box center [617, 259] width 498 height 40
click at [841, 529] on button "Verify & Save" at bounding box center [848, 528] width 84 height 20
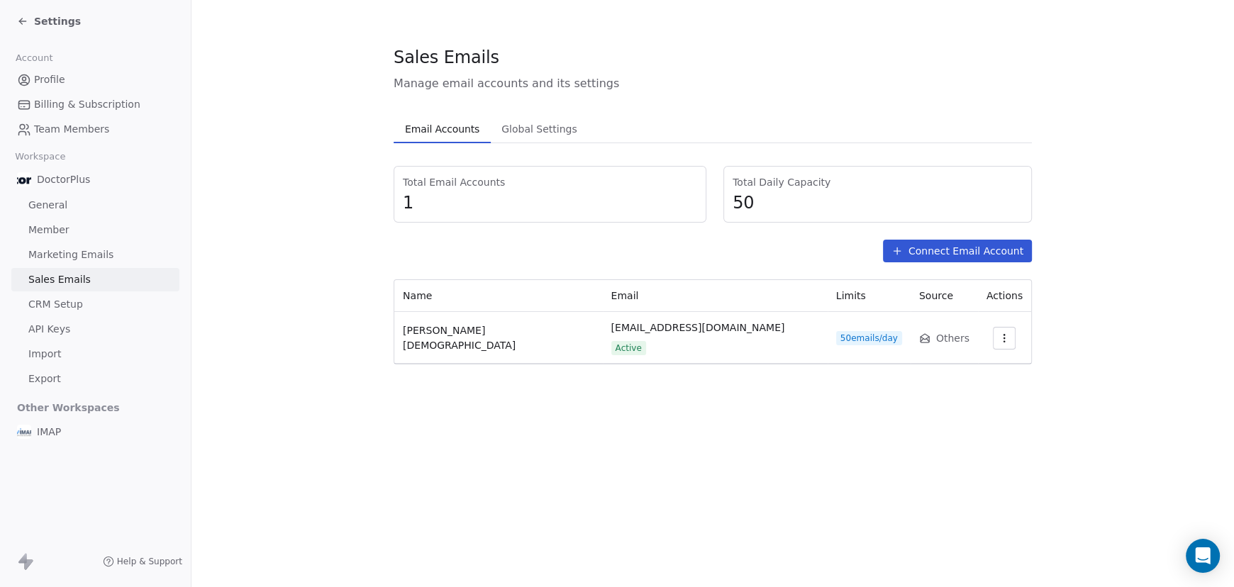
click at [52, 106] on span "Billing & Subscription" at bounding box center [87, 104] width 106 height 15
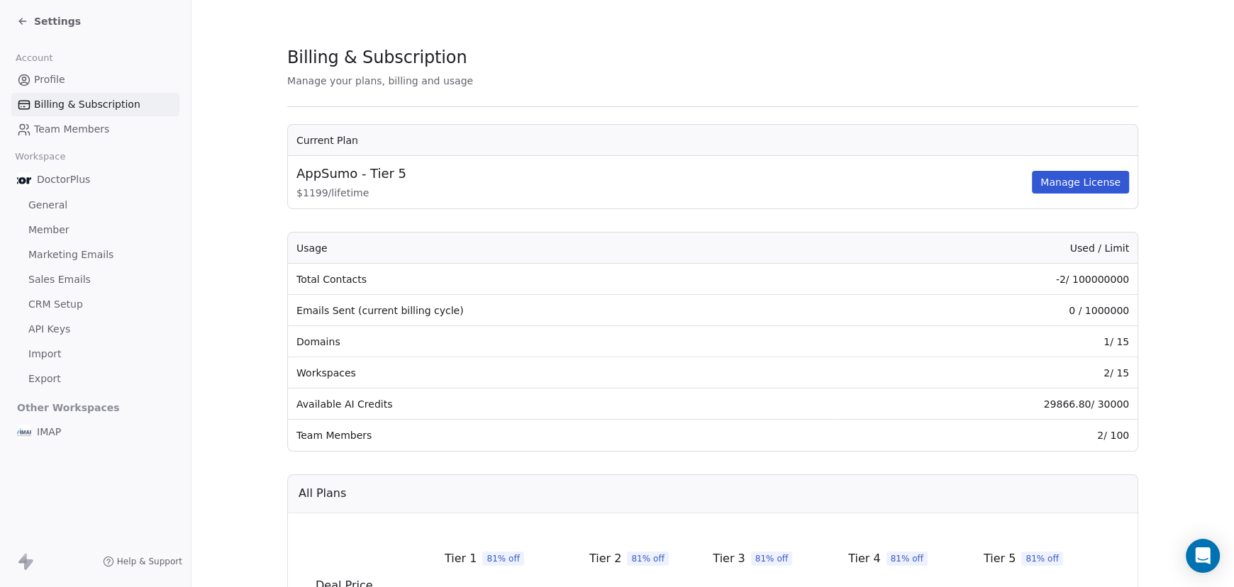
click at [25, 21] on icon at bounding box center [22, 21] width 6 height 0
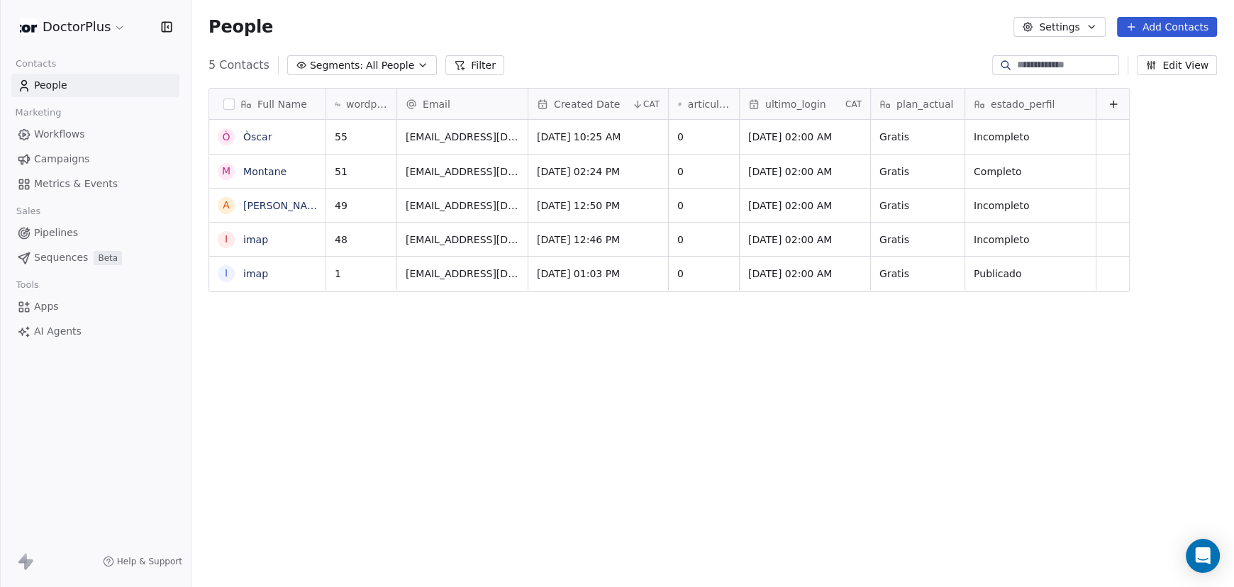
scroll to position [506, 1031]
click at [1070, 25] on button "Settings" at bounding box center [1058, 27] width 91 height 20
click at [822, 50] on html "DoctorPlus Contacts People Marketing Workflows Campaigns Metrics & Events Sales…" at bounding box center [617, 293] width 1234 height 587
click at [252, 172] on link "Montane" at bounding box center [264, 171] width 43 height 11
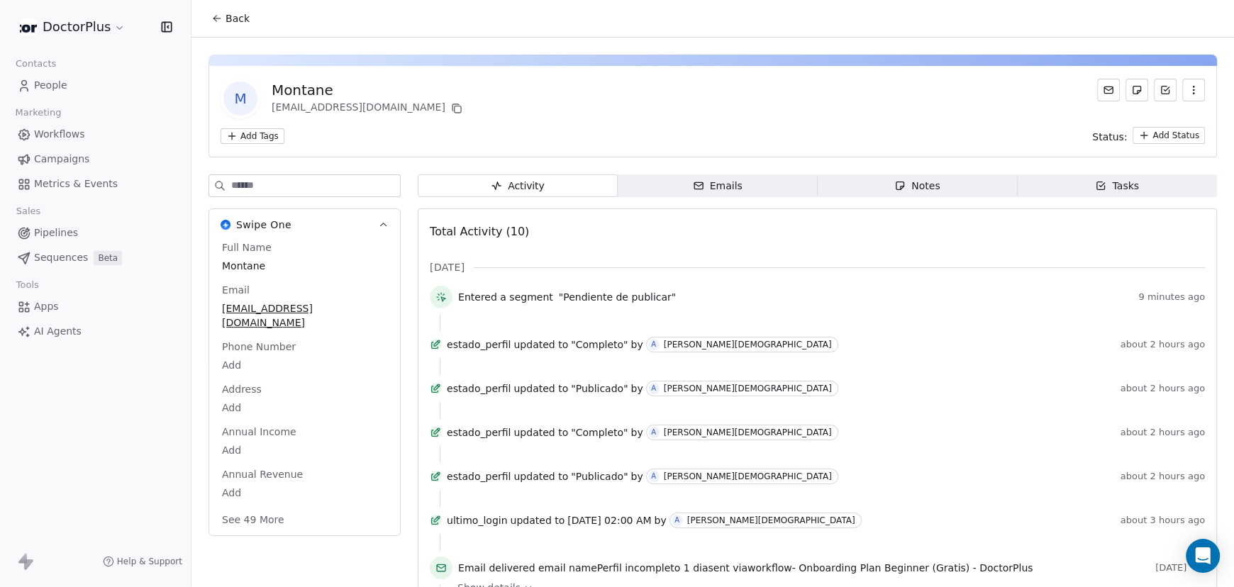
click at [736, 180] on span "Emails Emails" at bounding box center [718, 185] width 200 height 23
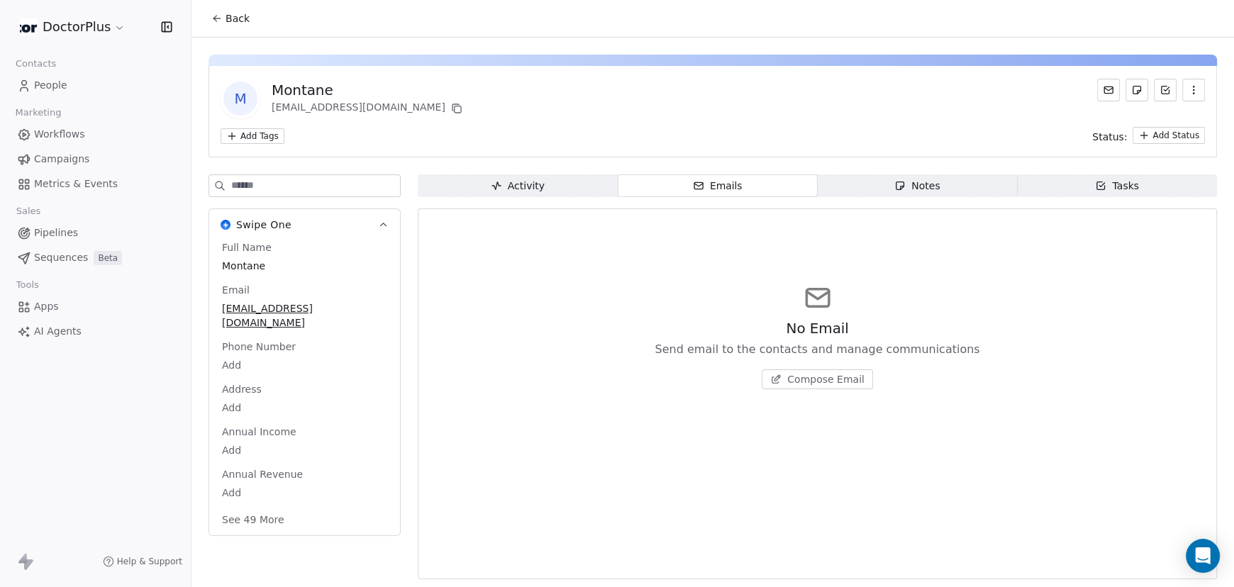
click at [221, 19] on icon at bounding box center [216, 18] width 11 height 11
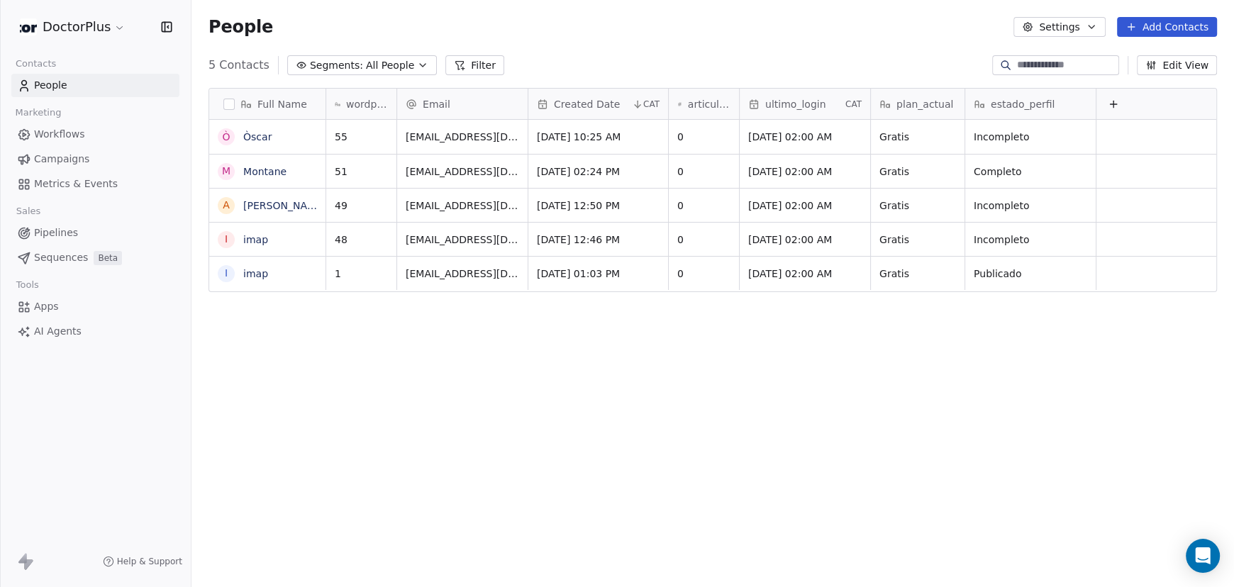
scroll to position [506, 1031]
click at [69, 184] on span "Metrics & Events" at bounding box center [76, 184] width 84 height 15
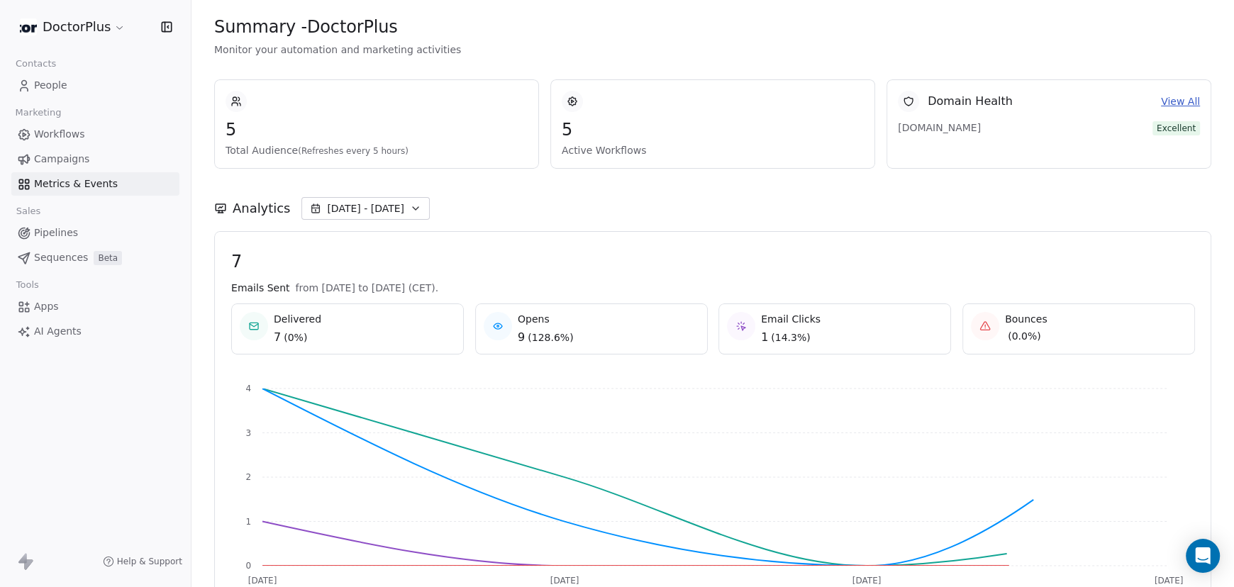
click at [54, 160] on span "Campaigns" at bounding box center [61, 159] width 55 height 15
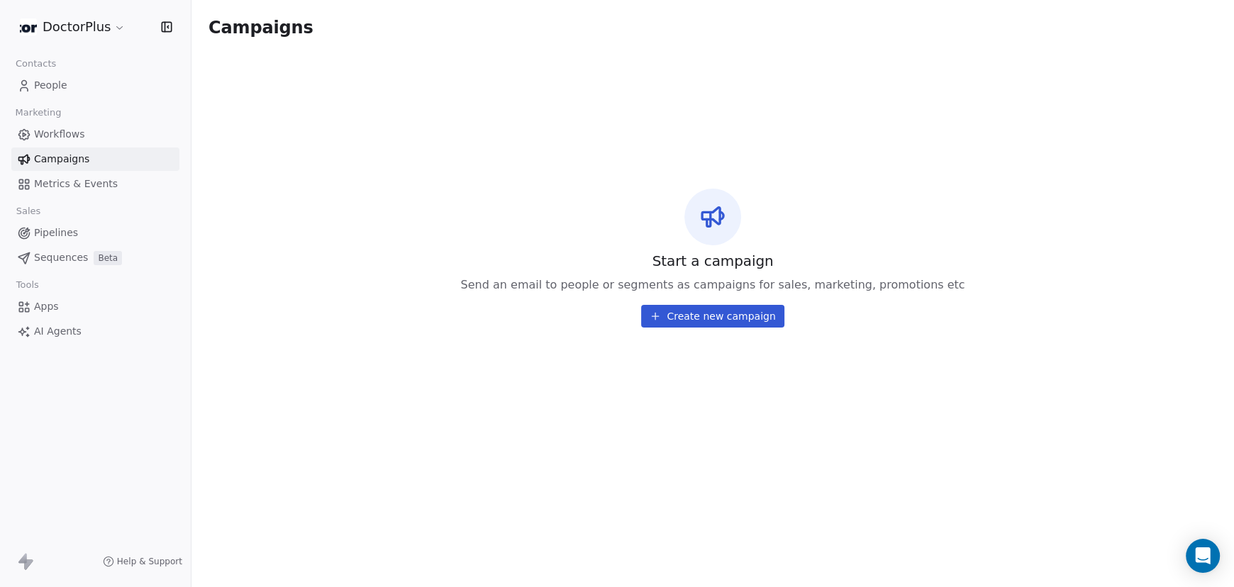
click at [62, 136] on span "Workflows" at bounding box center [59, 134] width 51 height 15
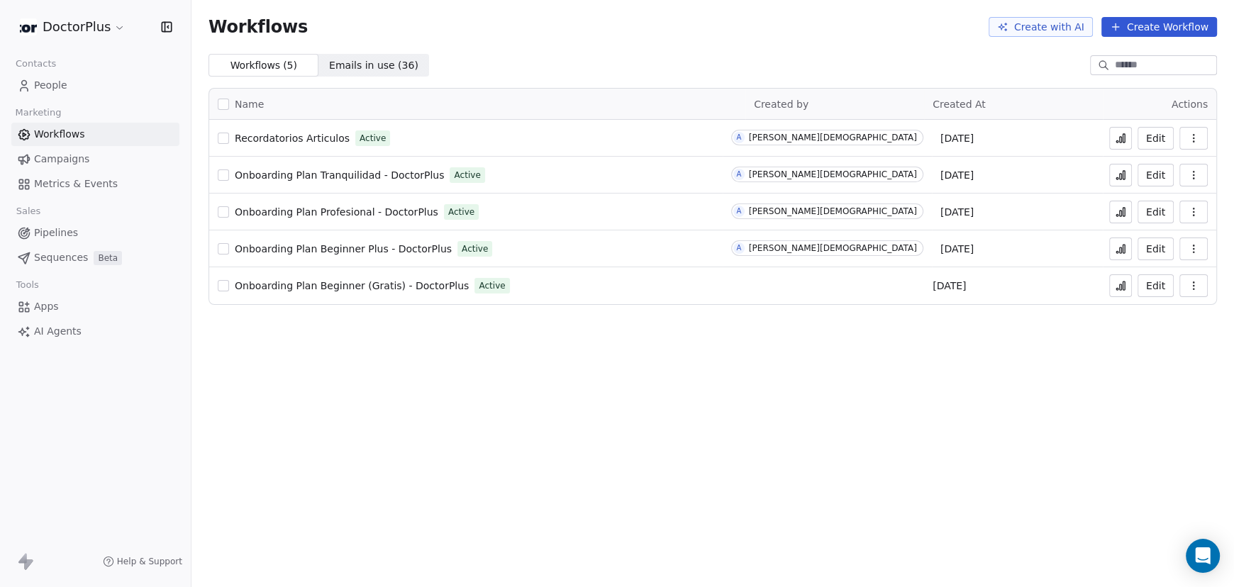
click at [53, 84] on span "People" at bounding box center [50, 85] width 33 height 15
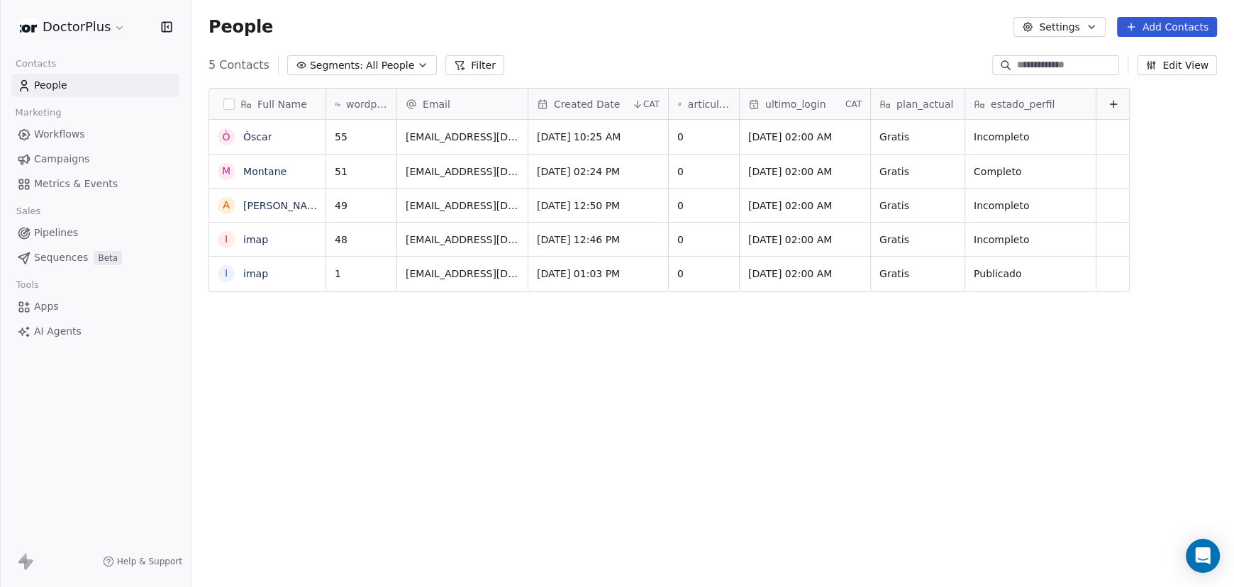
scroll to position [506, 1031]
click at [104, 23] on html "DoctorPlus Contacts People Marketing Workflows Campaigns Metrics & Events Sales…" at bounding box center [617, 293] width 1234 height 587
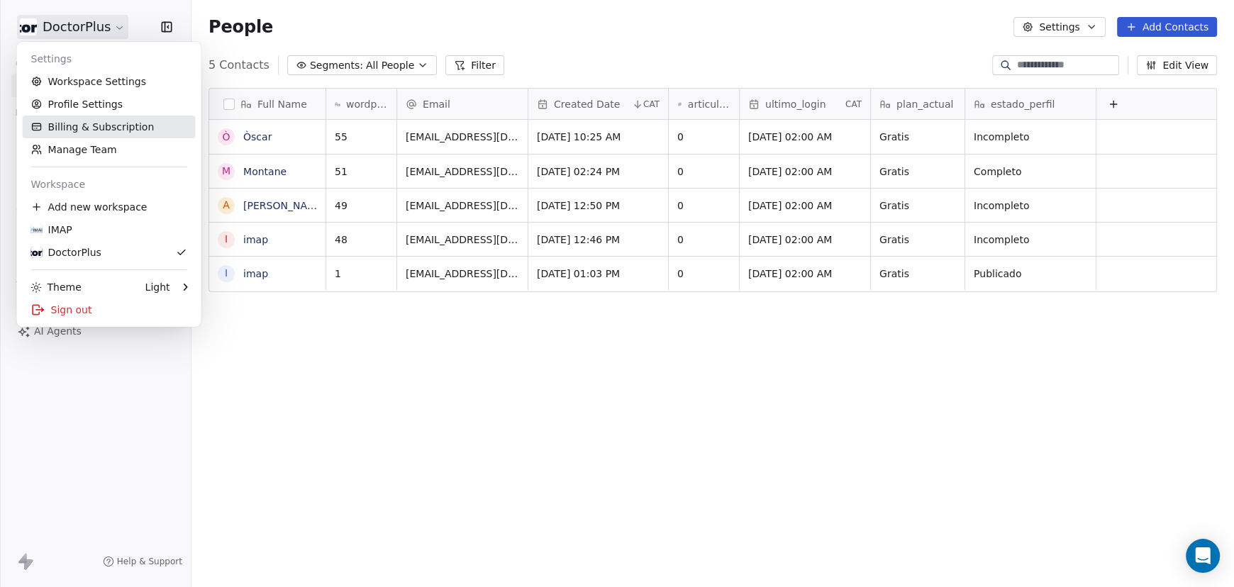
click at [84, 126] on link "Billing & Subscription" at bounding box center [109, 127] width 173 height 23
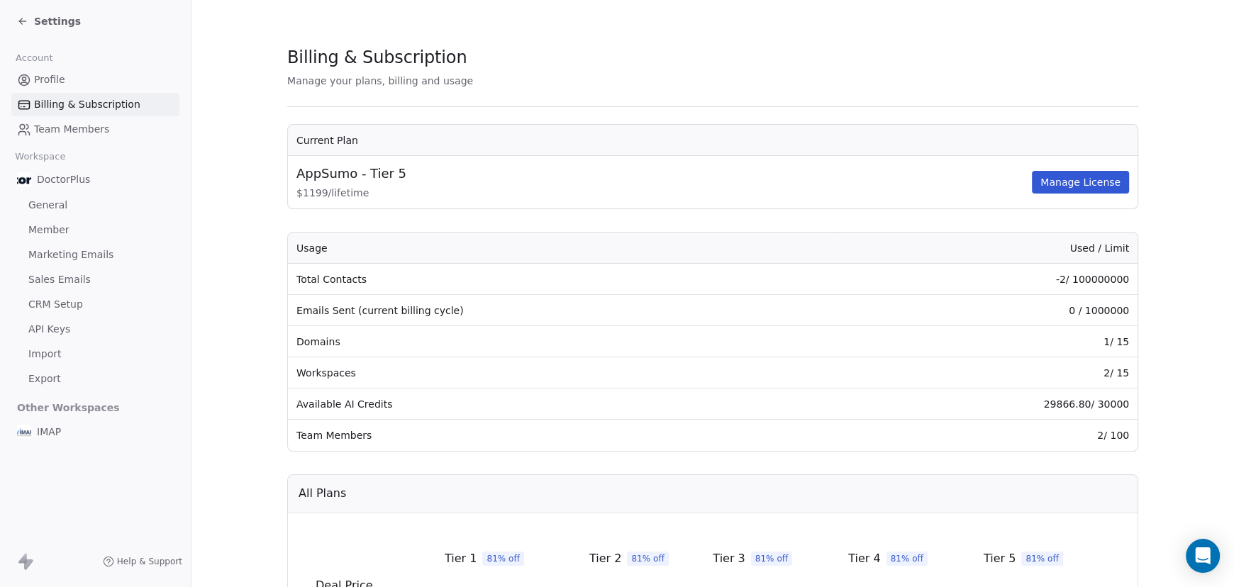
click at [22, 20] on icon at bounding box center [22, 21] width 11 height 11
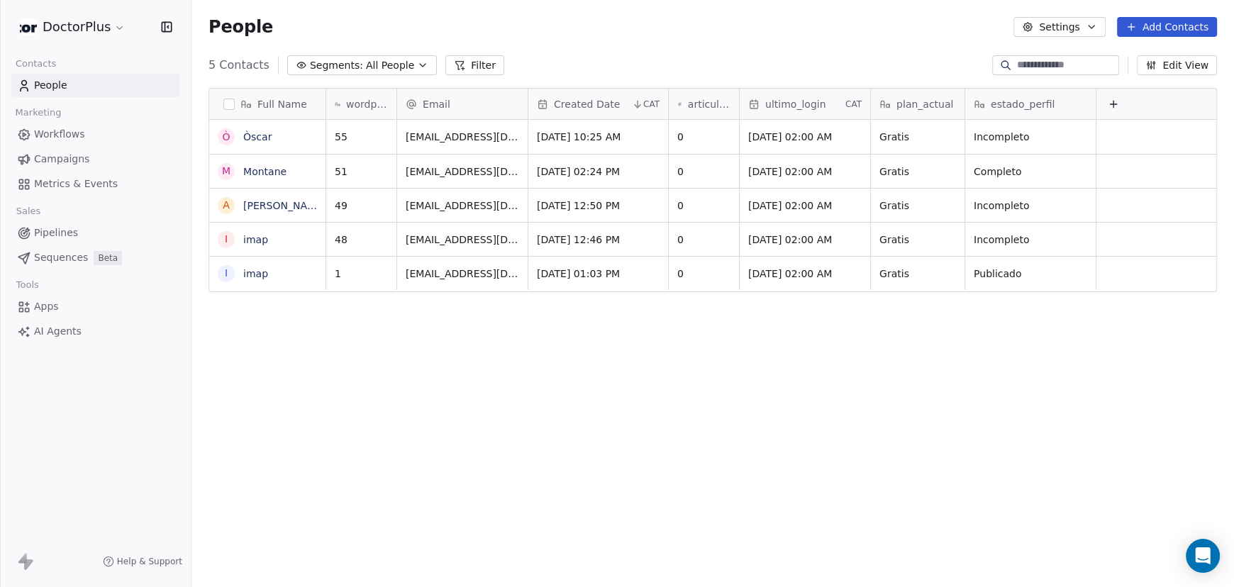
scroll to position [506, 1031]
click at [116, 26] on html "DoctorPlus Contacts People Marketing Workflows Campaigns Metrics & Events Sales…" at bounding box center [617, 293] width 1234 height 587
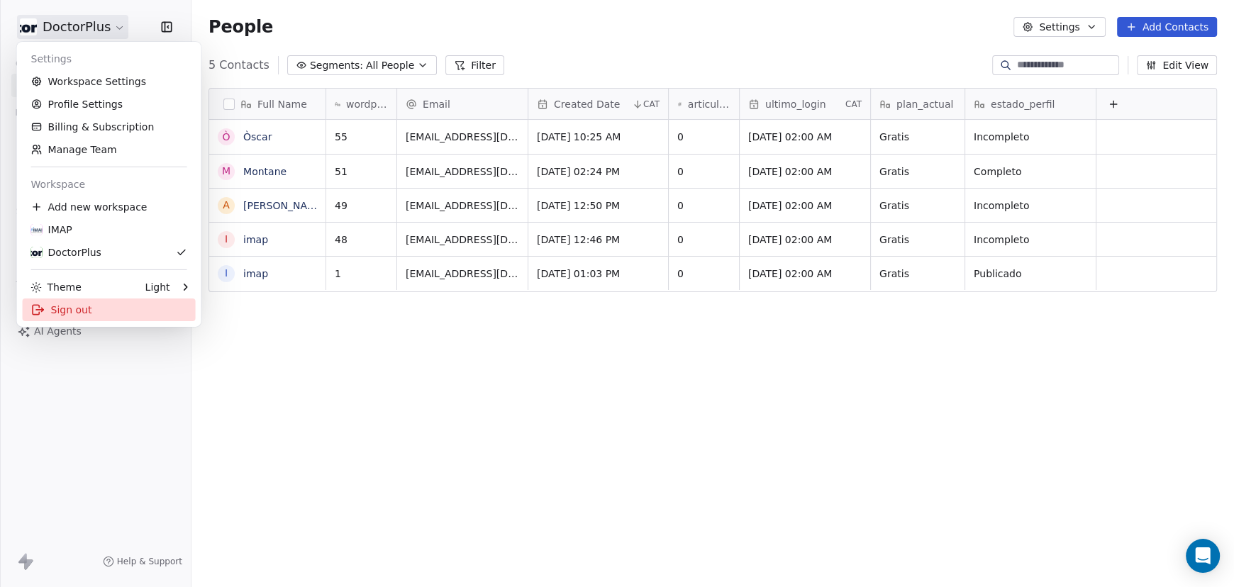
click at [87, 311] on div "Sign out" at bounding box center [109, 310] width 173 height 23
